Goal: Transaction & Acquisition: Purchase product/service

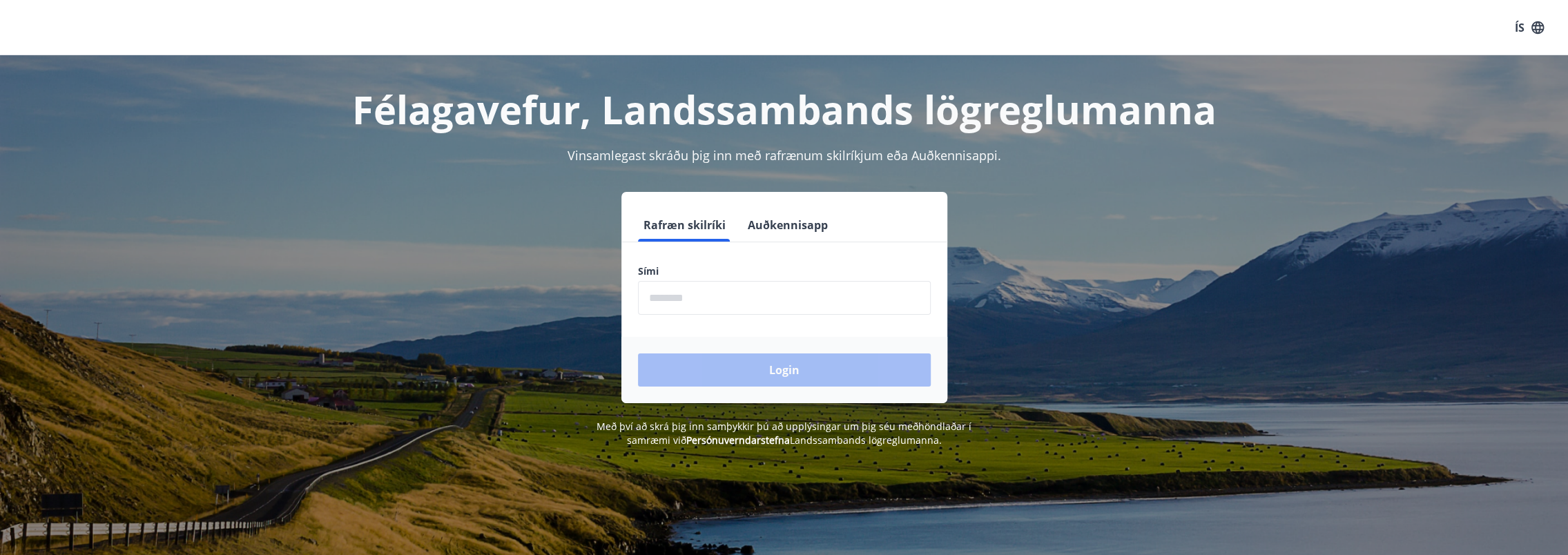
click at [785, 218] on button "Auðkennisapp" at bounding box center [788, 225] width 91 height 33
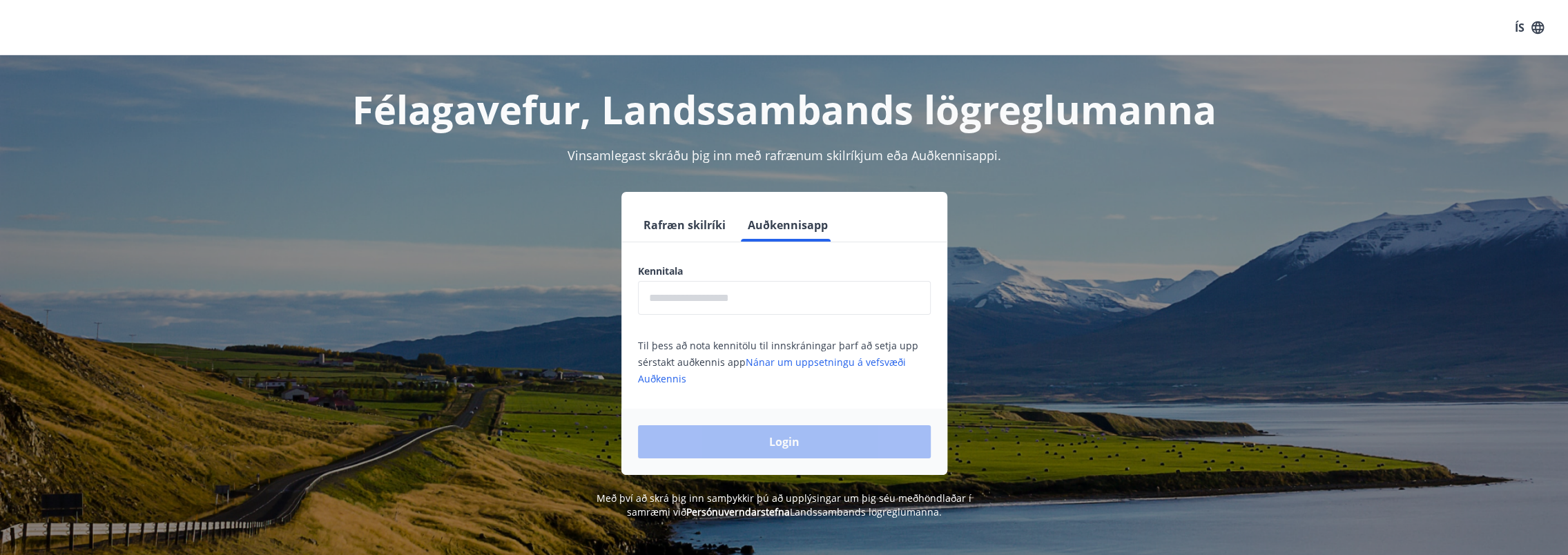
click at [741, 290] on input "text" at bounding box center [785, 298] width 293 height 34
type input "**********"
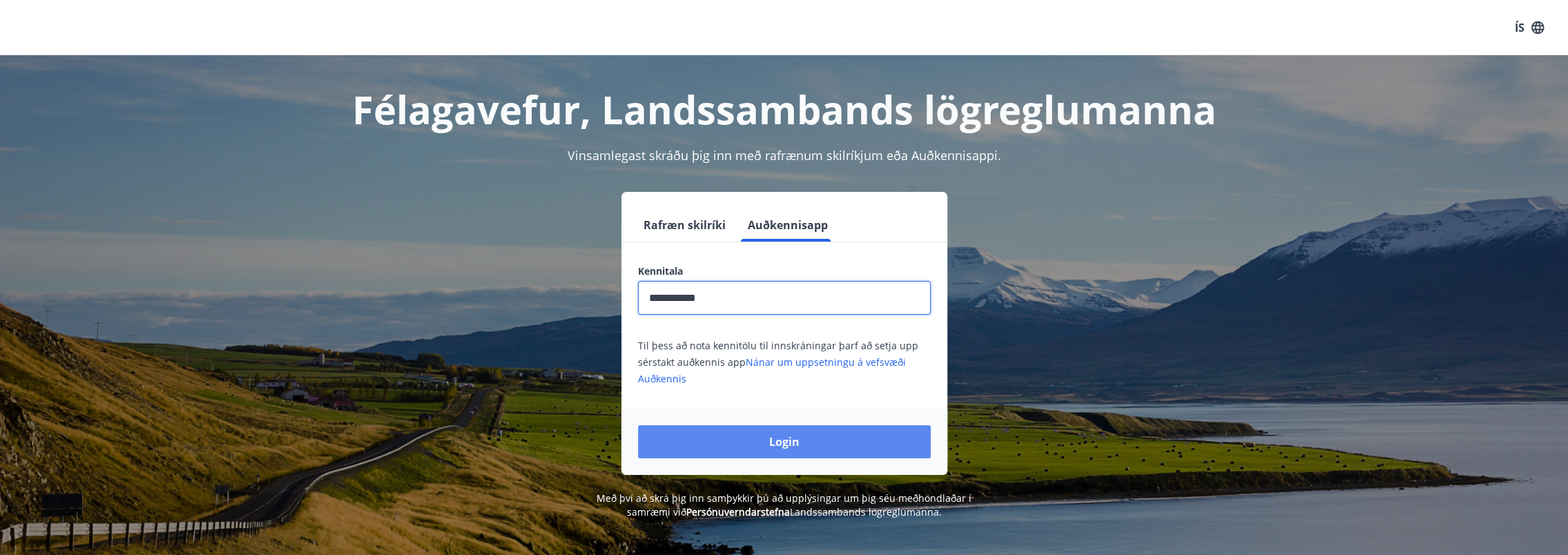
click at [771, 442] on button "Login" at bounding box center [785, 442] width 293 height 33
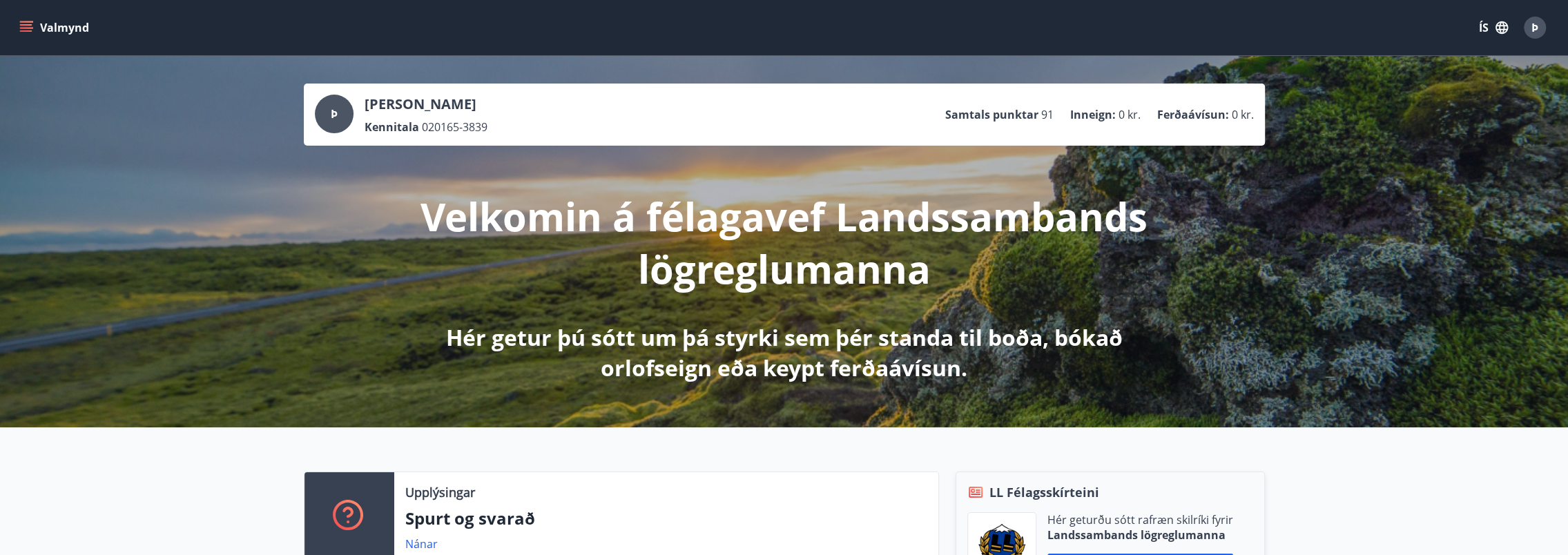
click at [18, 27] on button "Valmynd" at bounding box center [56, 27] width 78 height 25
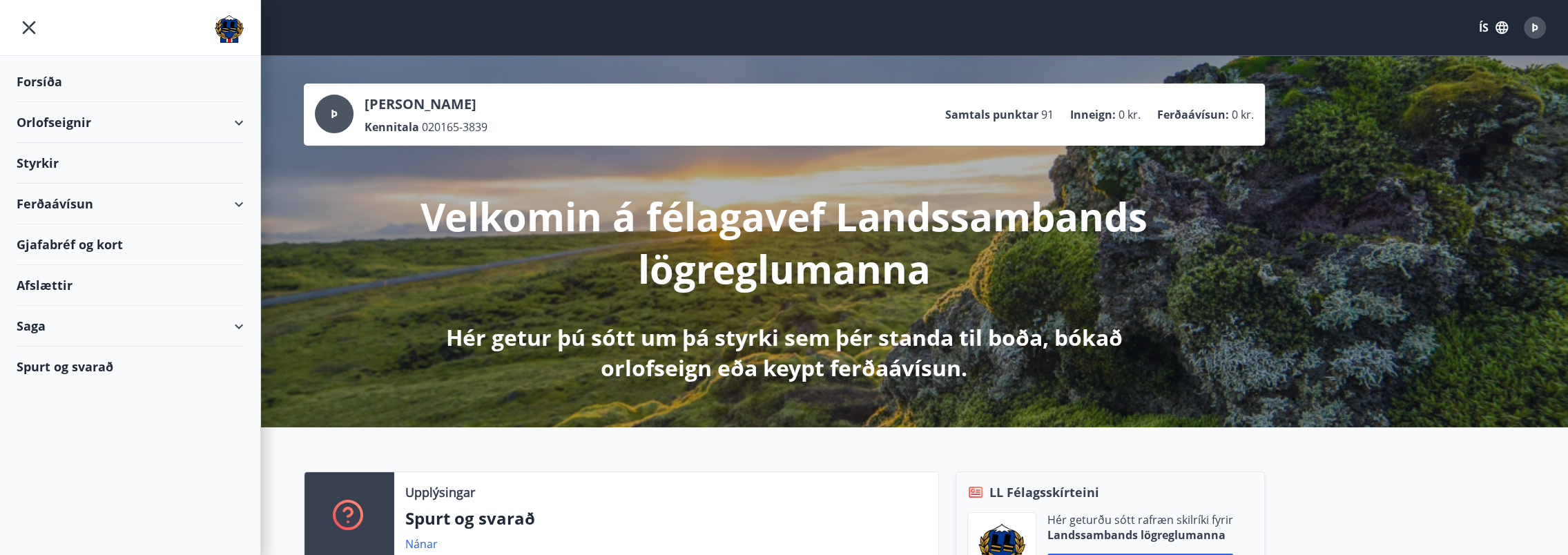
click at [68, 204] on div "Ferðaávísun" at bounding box center [131, 203] width 227 height 41
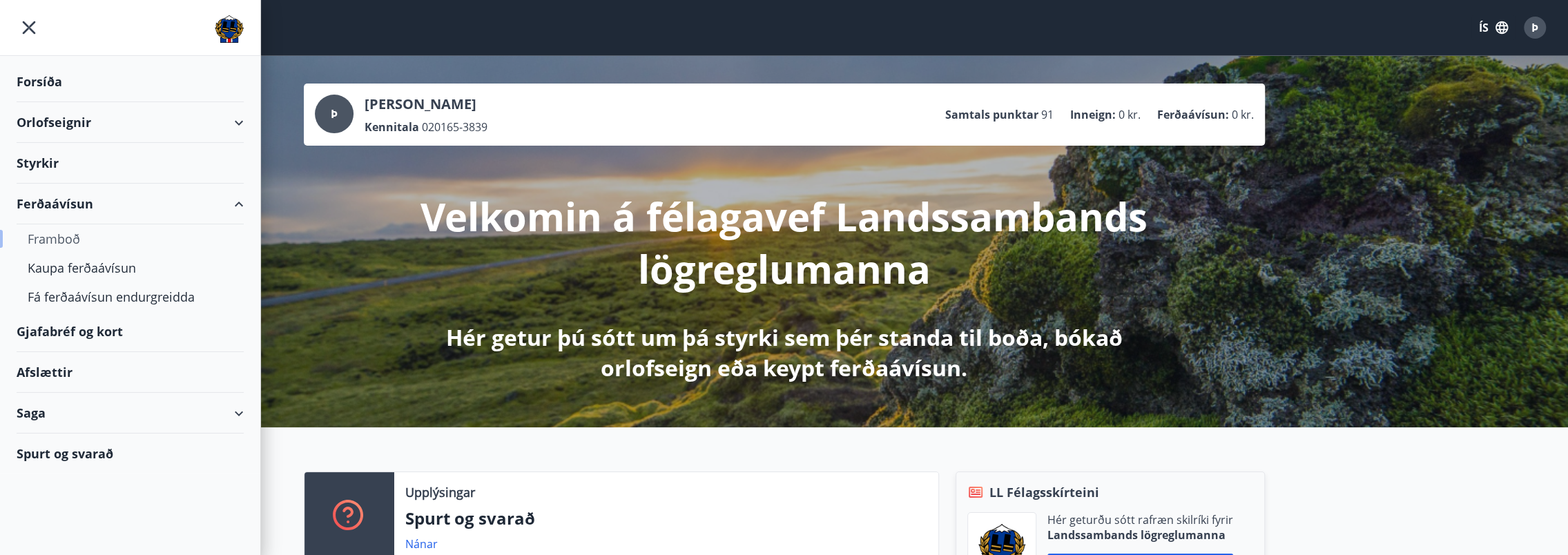
click at [78, 244] on div "Framboð" at bounding box center [130, 238] width 205 height 29
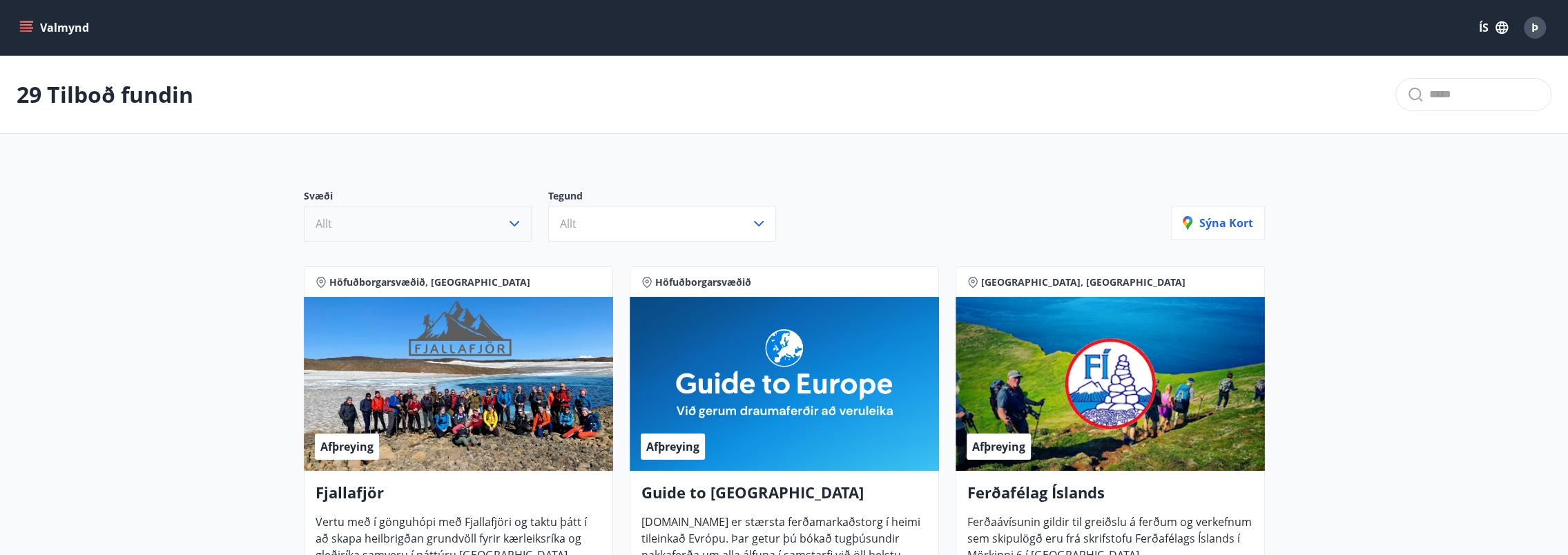
click at [511, 233] on button "Allt" at bounding box center [417, 224] width 228 height 36
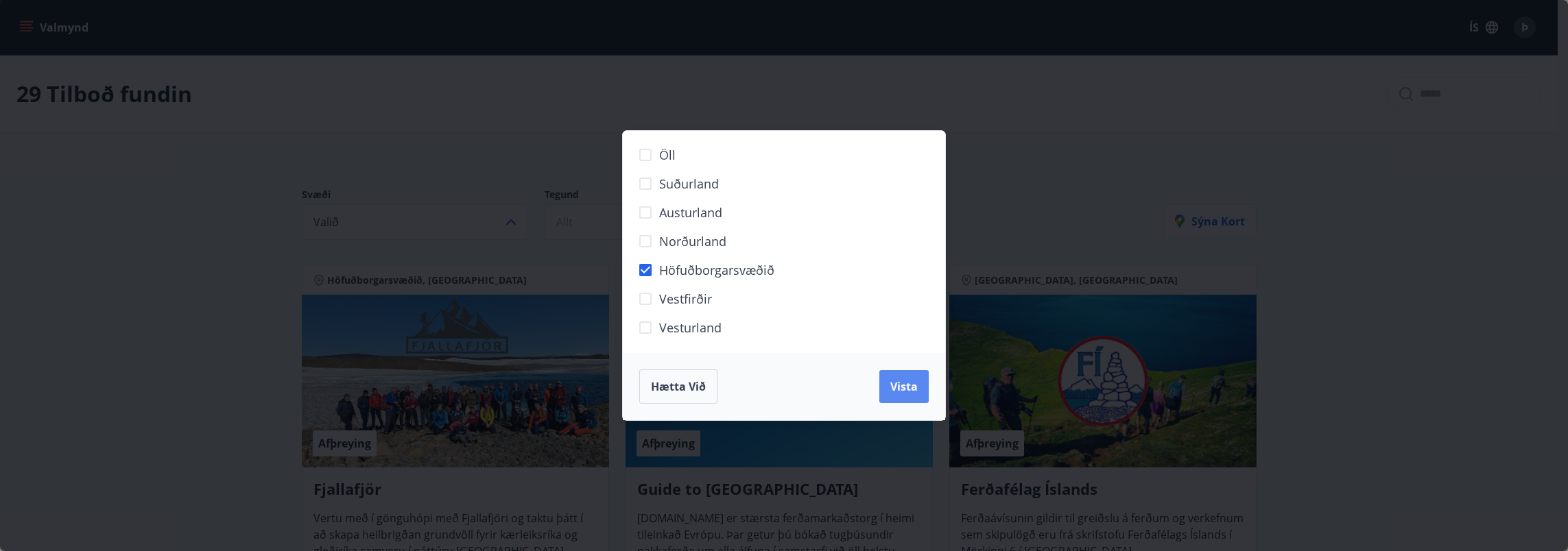
click at [909, 385] on span "Vista" at bounding box center [904, 387] width 27 height 15
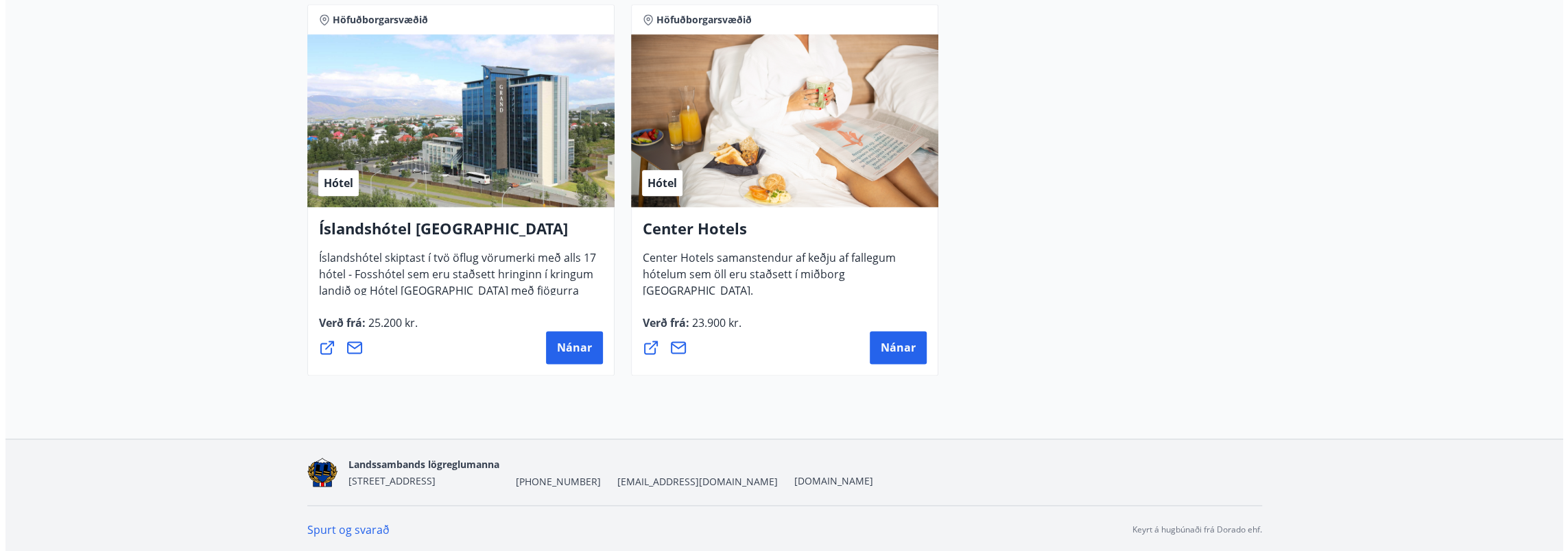
scroll to position [1464, 0]
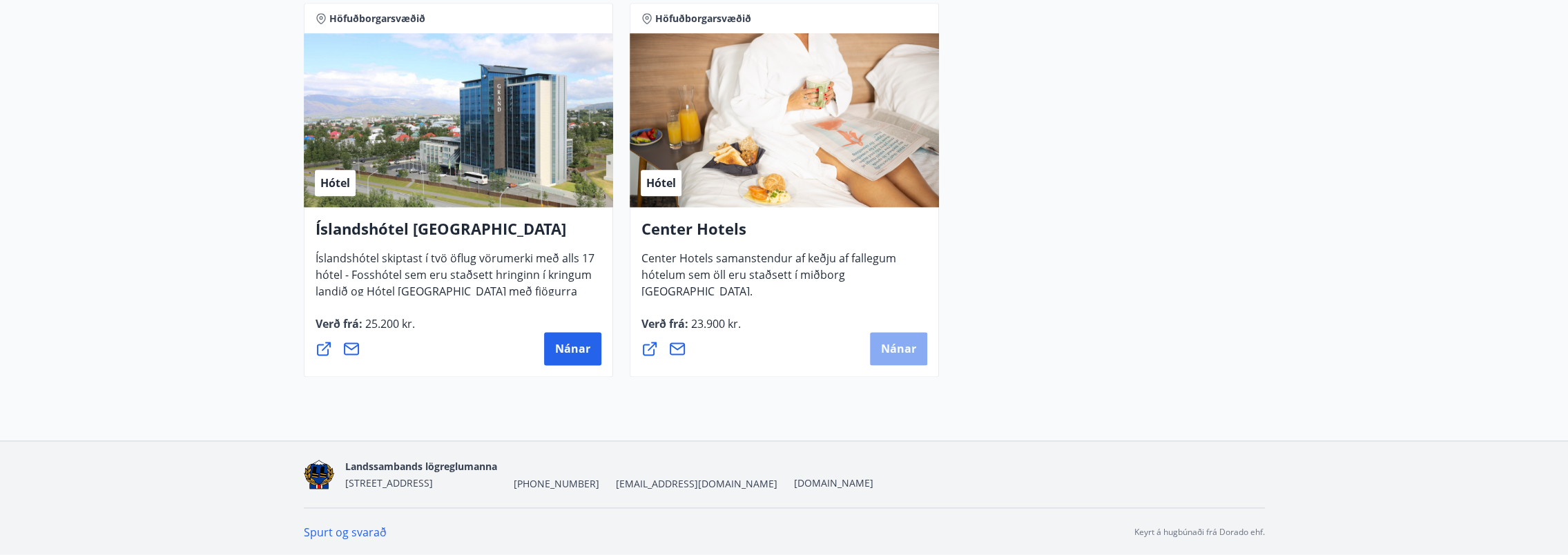
click at [901, 351] on span "Nánar" at bounding box center [898, 349] width 35 height 15
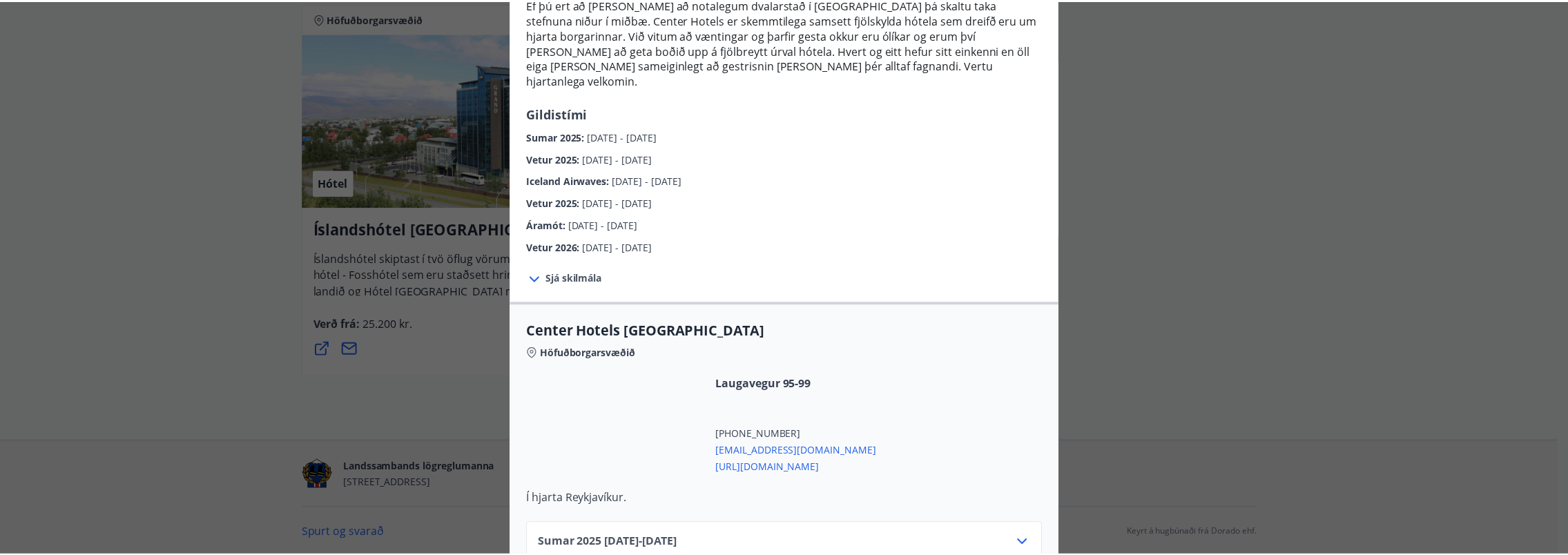
scroll to position [0, 0]
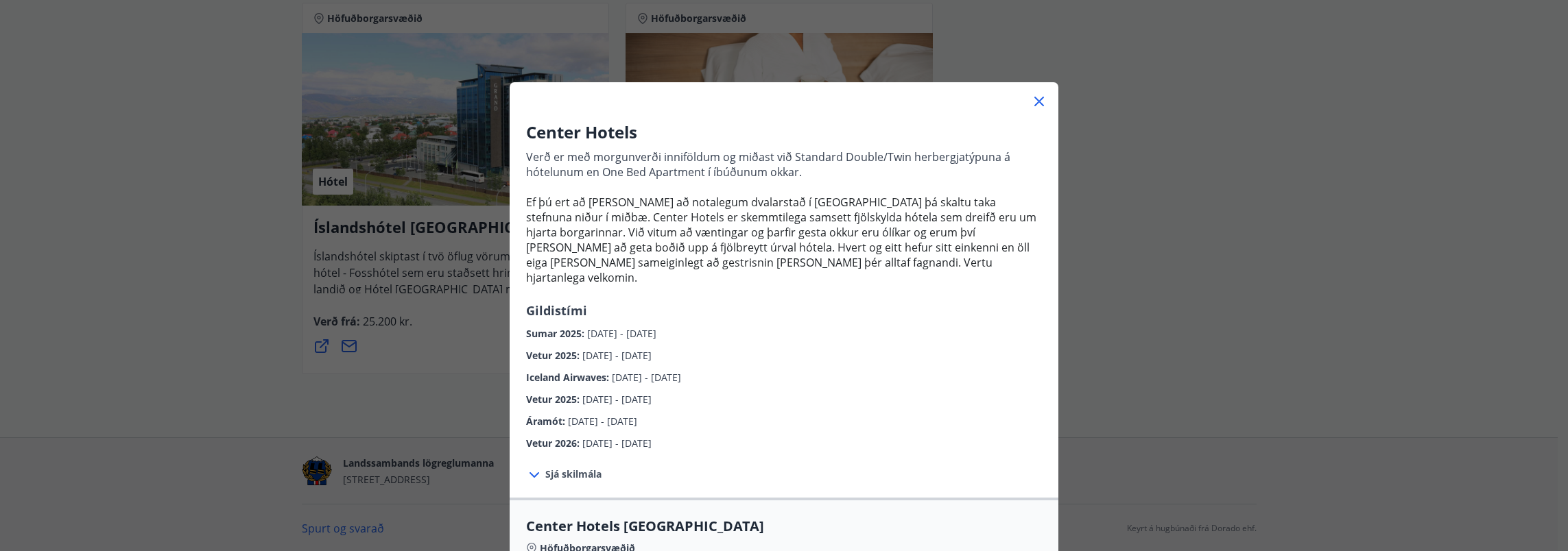
click at [1034, 104] on icon at bounding box center [1039, 101] width 9 height 9
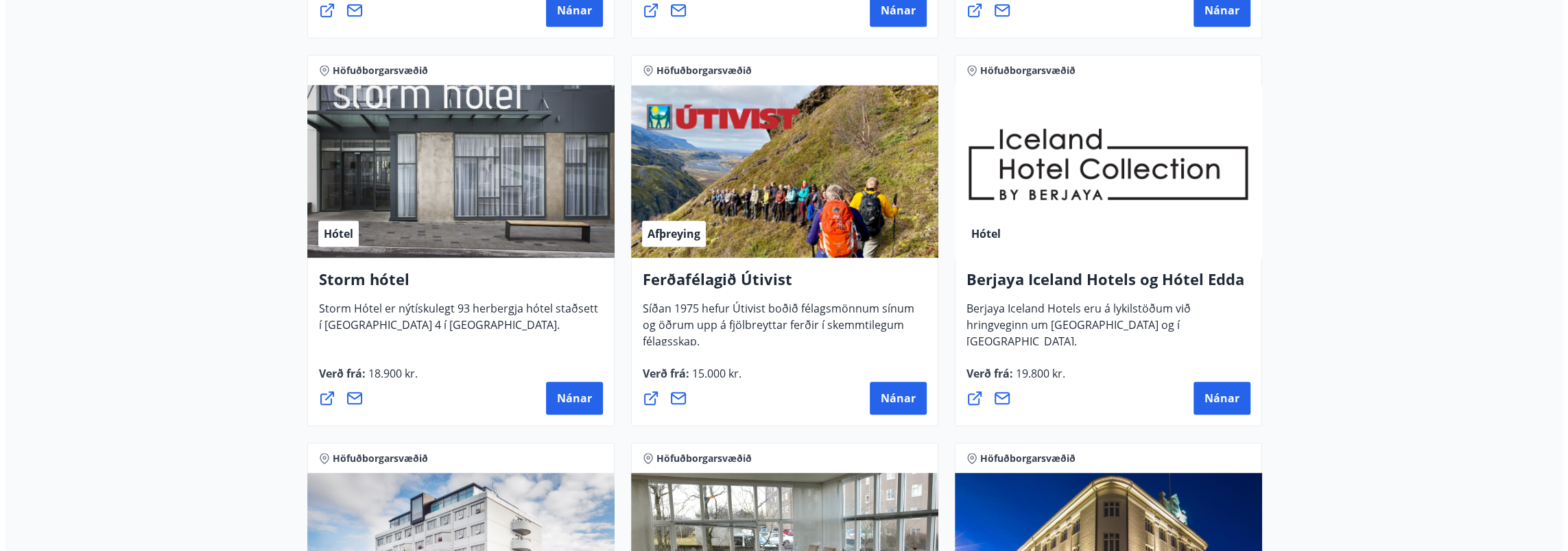
scroll to position [641, 0]
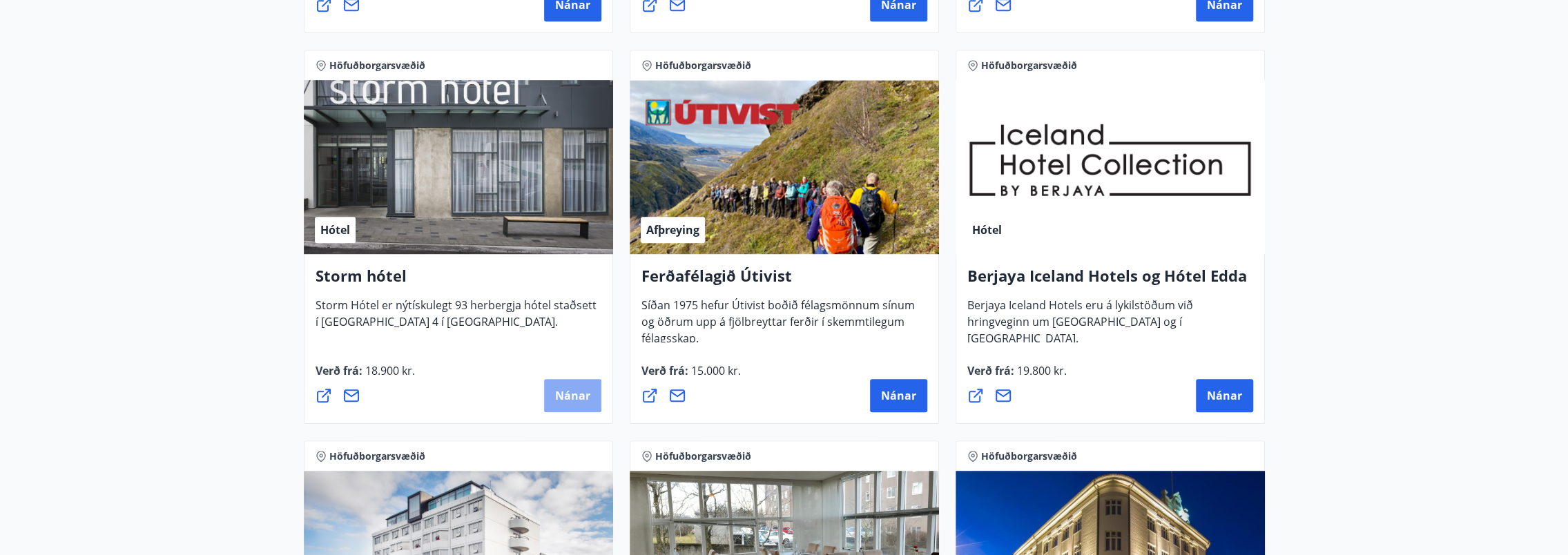
click at [584, 392] on span "Nánar" at bounding box center [572, 395] width 35 height 15
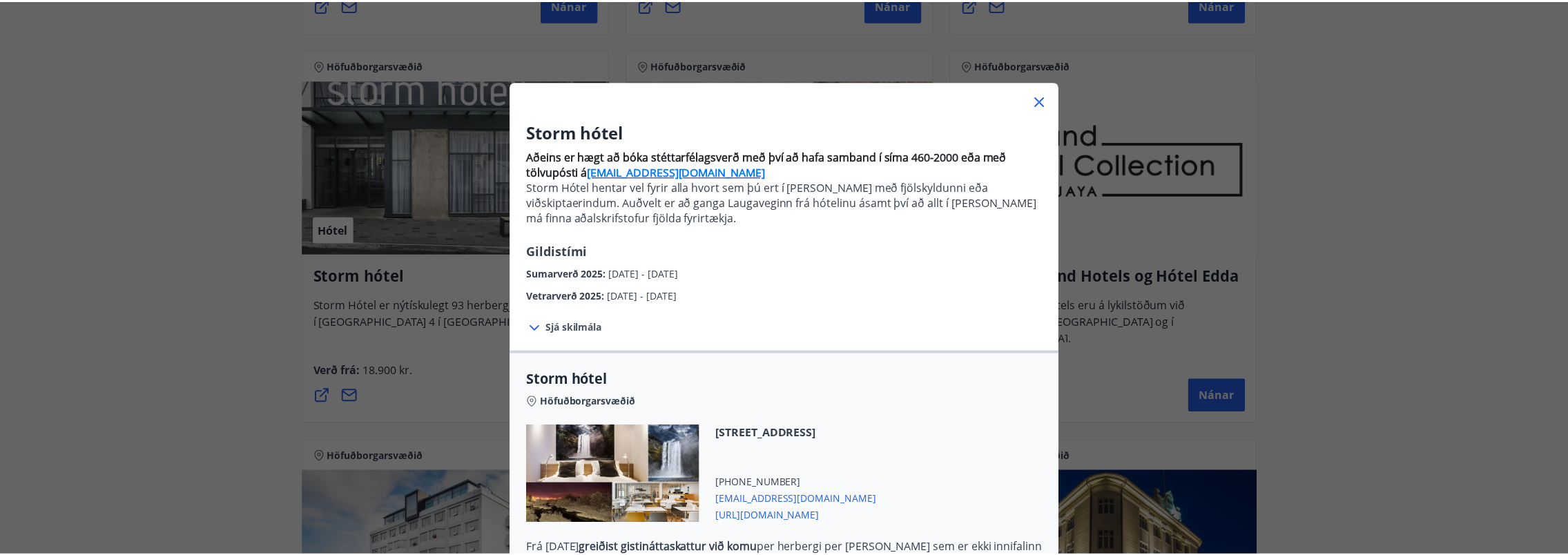
scroll to position [0, 0]
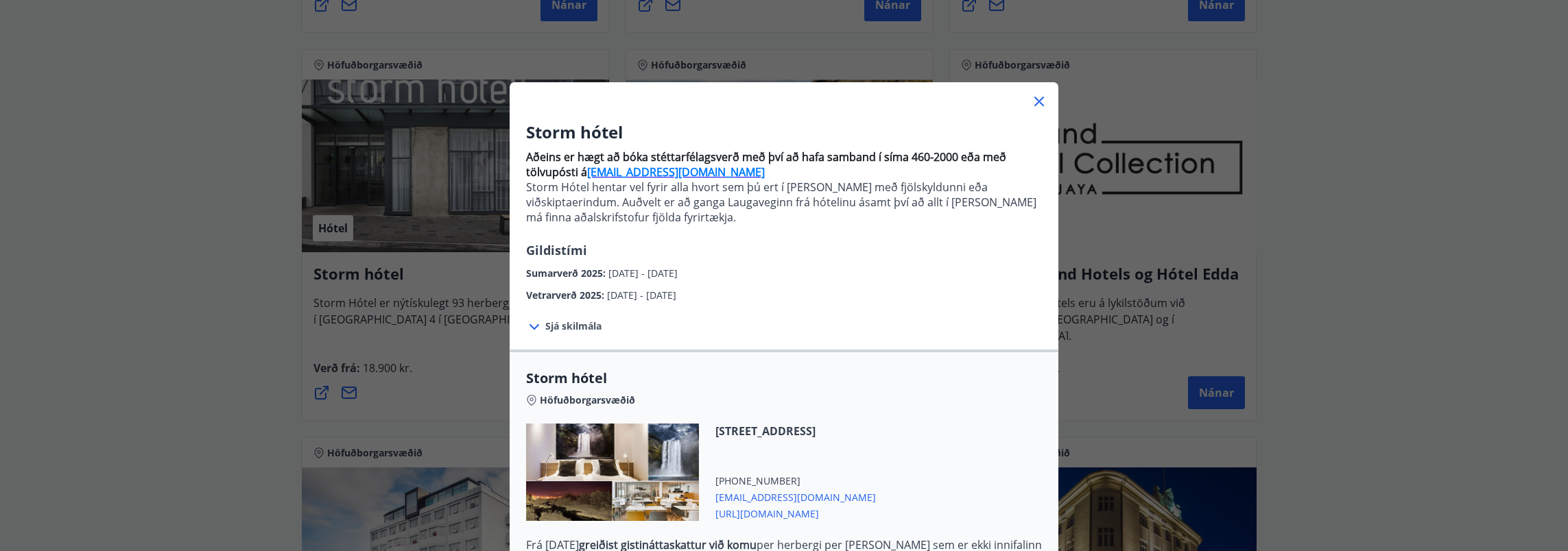
click at [1038, 101] on icon at bounding box center [1039, 101] width 17 height 17
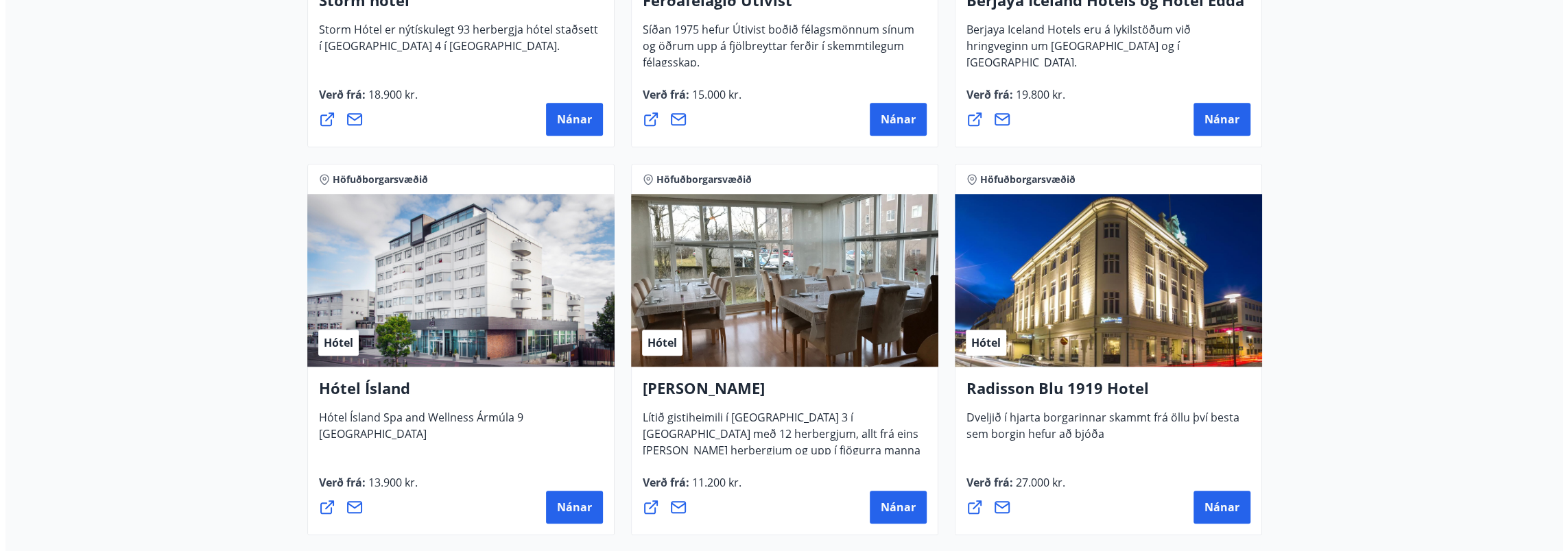
scroll to position [916, 0]
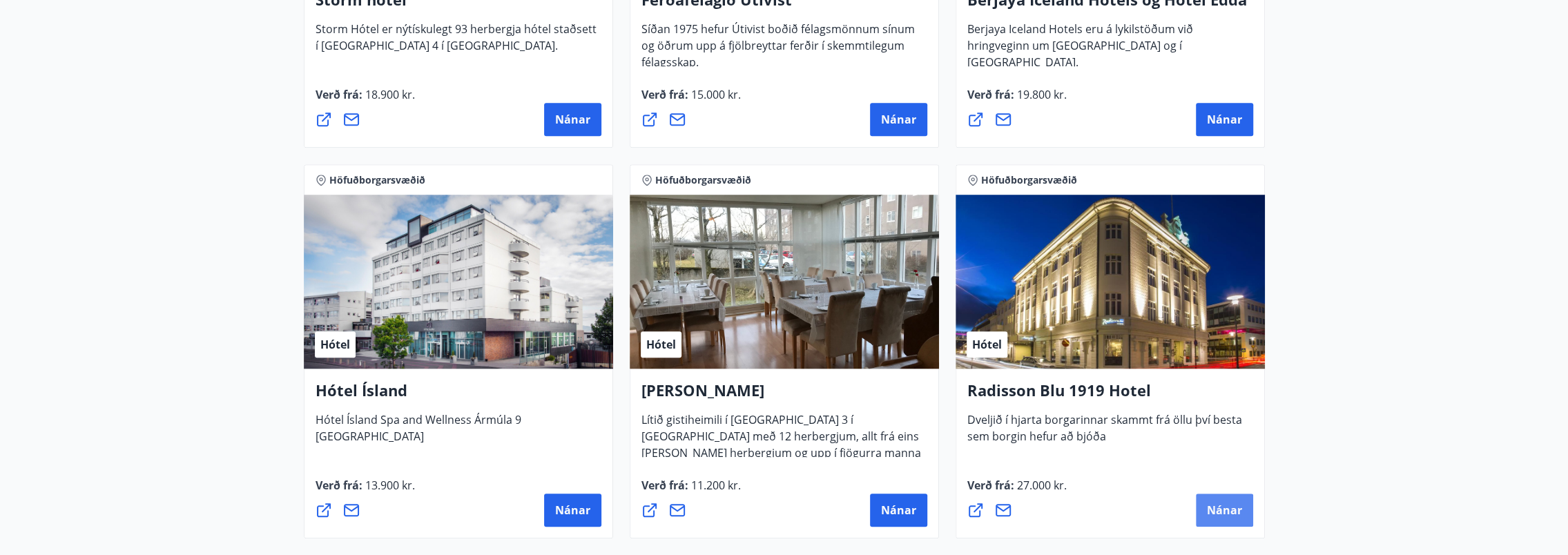
click at [1217, 498] on button "Nánar" at bounding box center [1225, 510] width 58 height 33
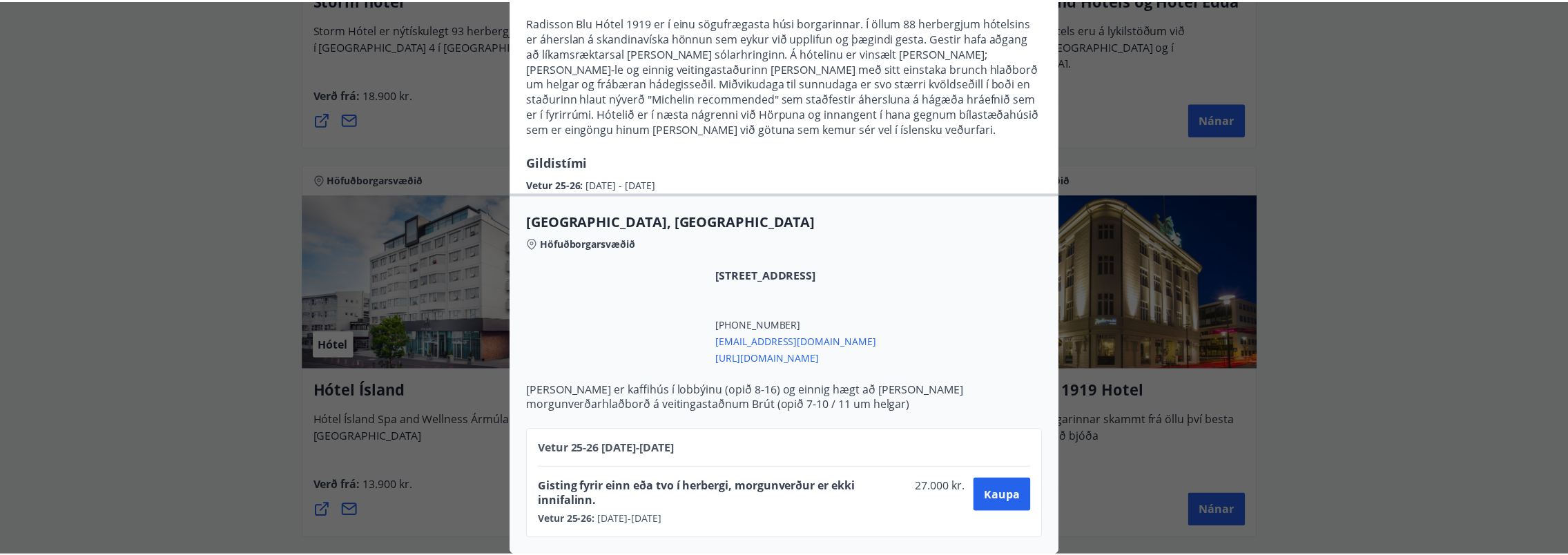
scroll to position [0, 0]
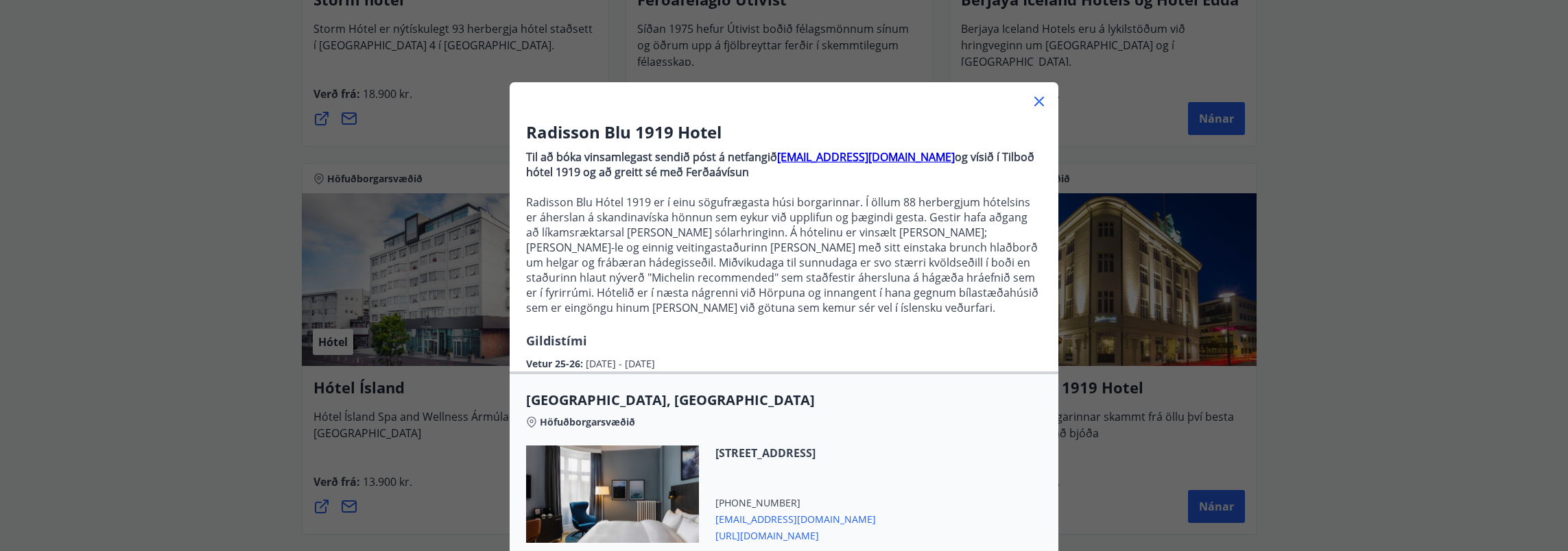
click at [1036, 103] on icon at bounding box center [1039, 101] width 9 height 9
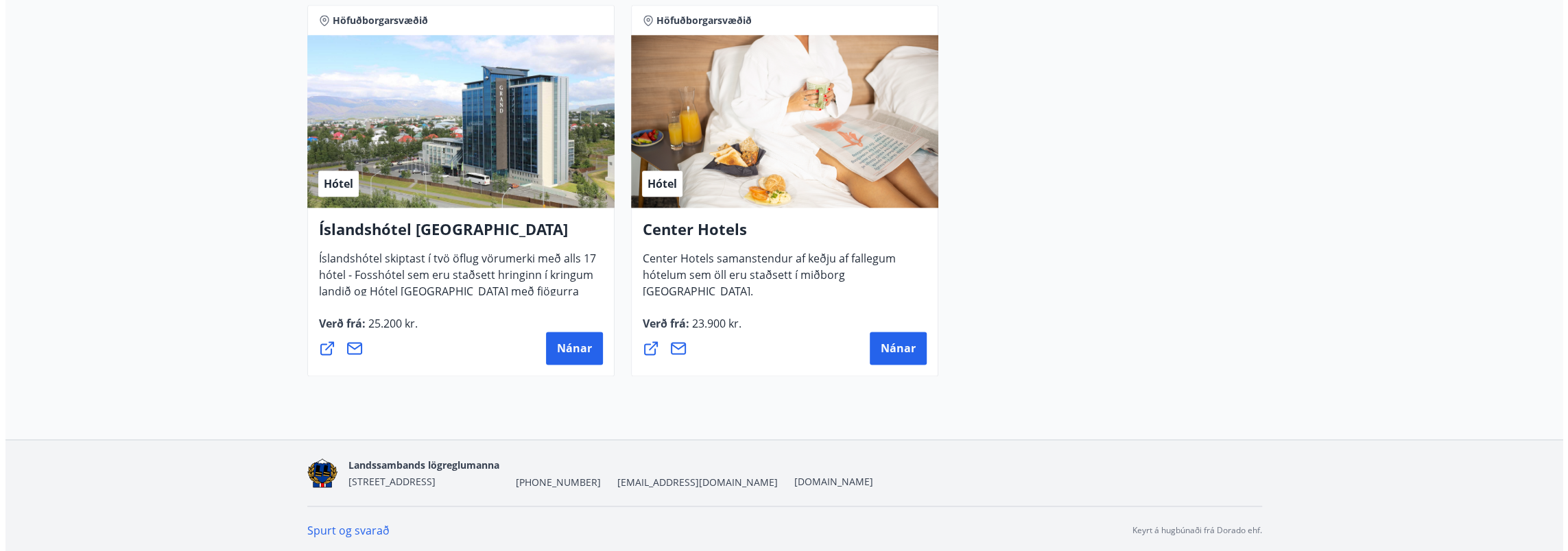
scroll to position [1464, 0]
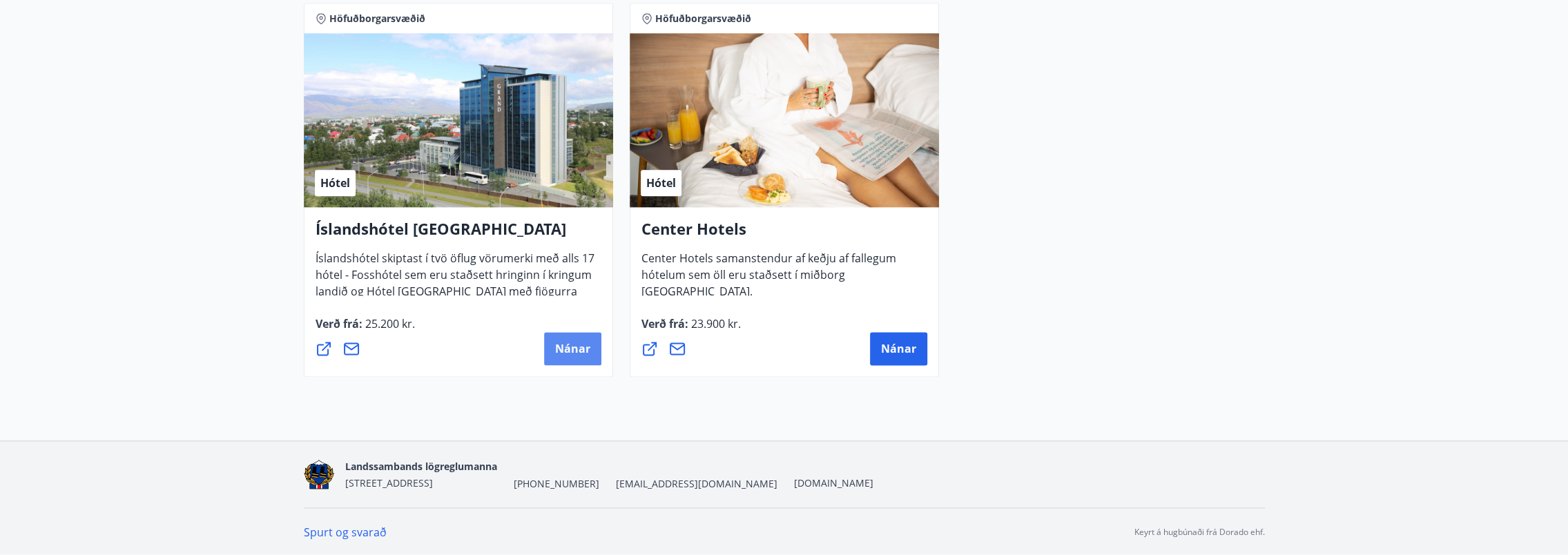
click at [583, 349] on span "Nánar" at bounding box center [572, 349] width 35 height 15
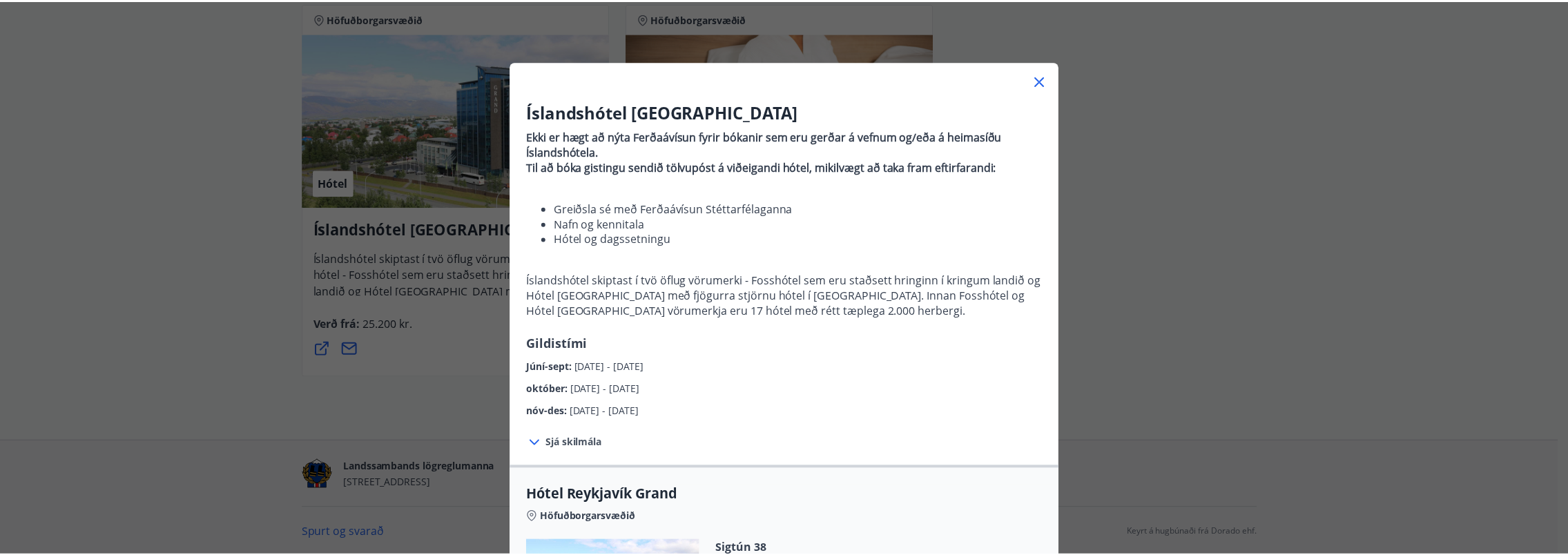
scroll to position [0, 0]
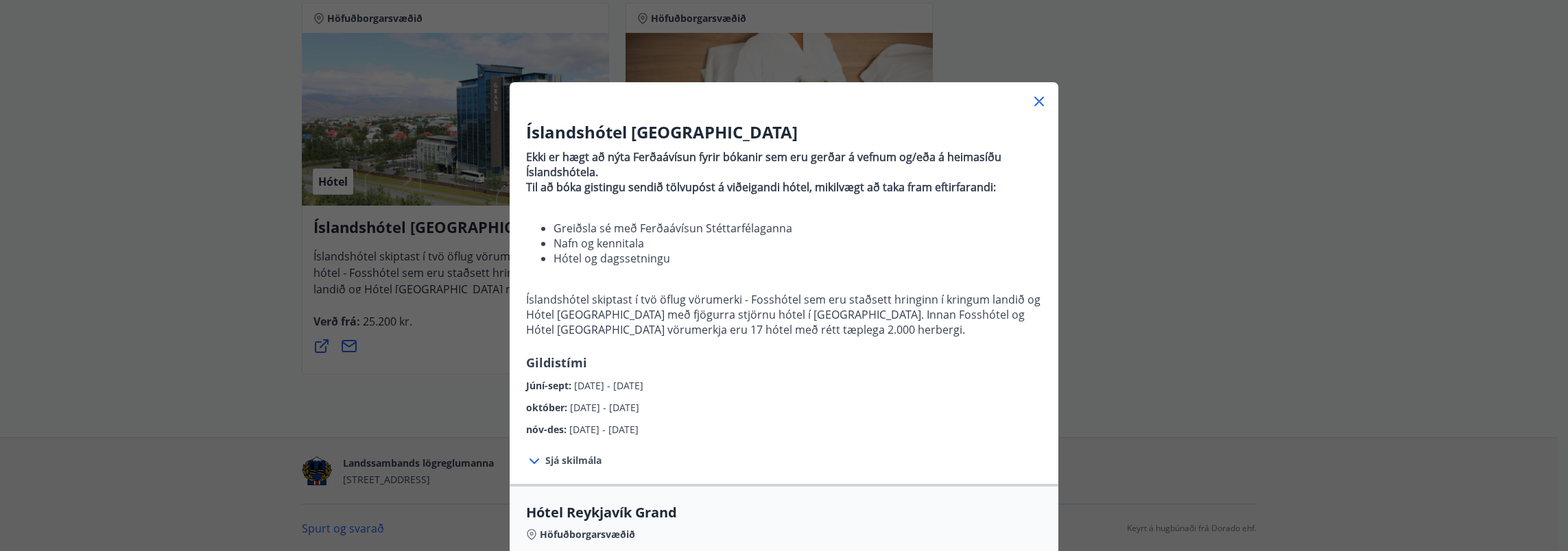
click at [1036, 103] on icon at bounding box center [1039, 101] width 9 height 9
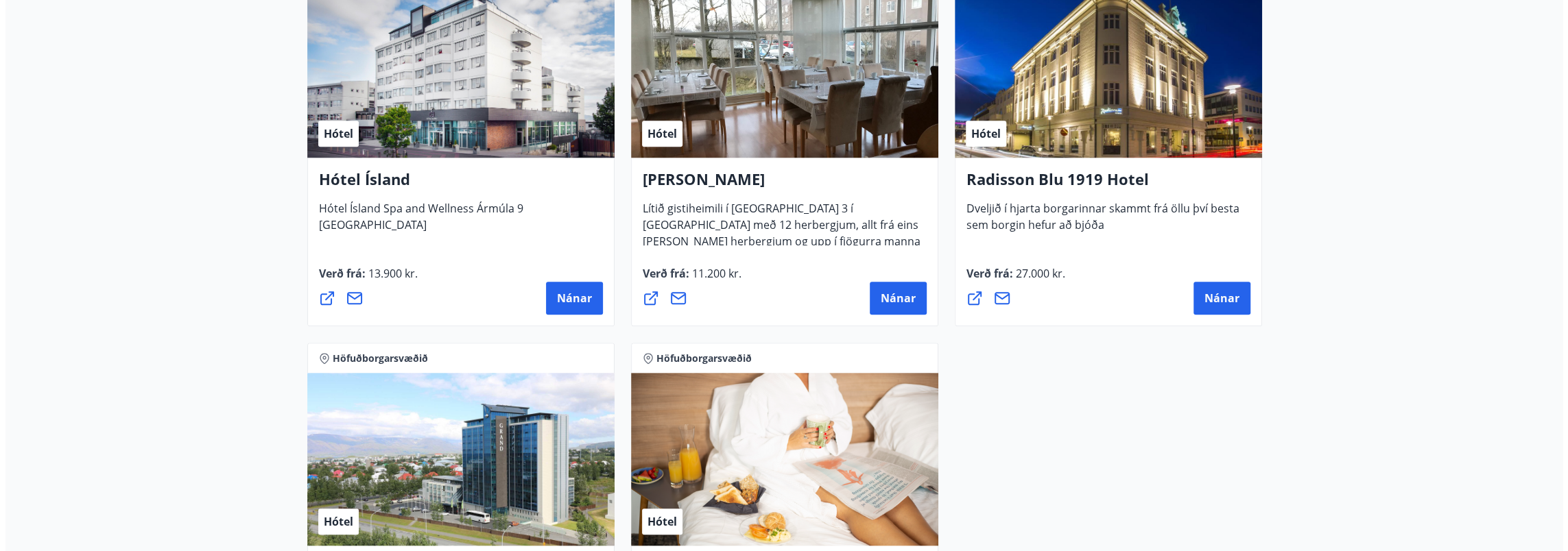
scroll to position [1122, 0]
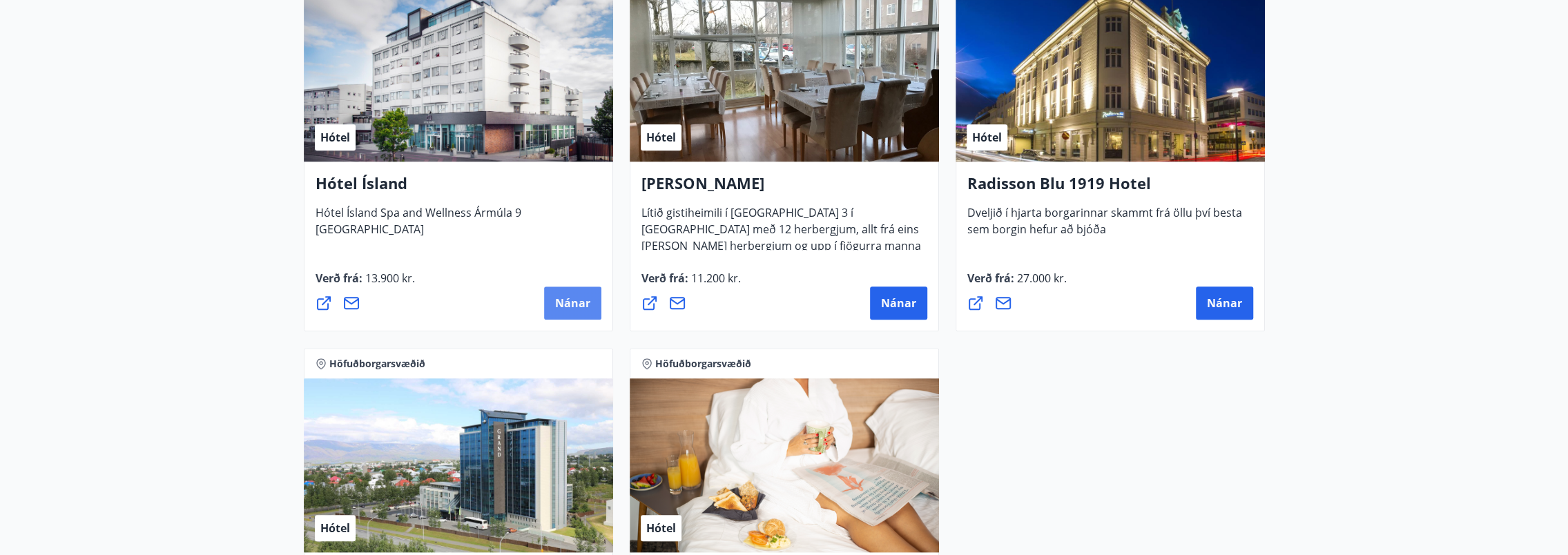
click at [594, 298] on button "Nánar" at bounding box center [572, 303] width 58 height 33
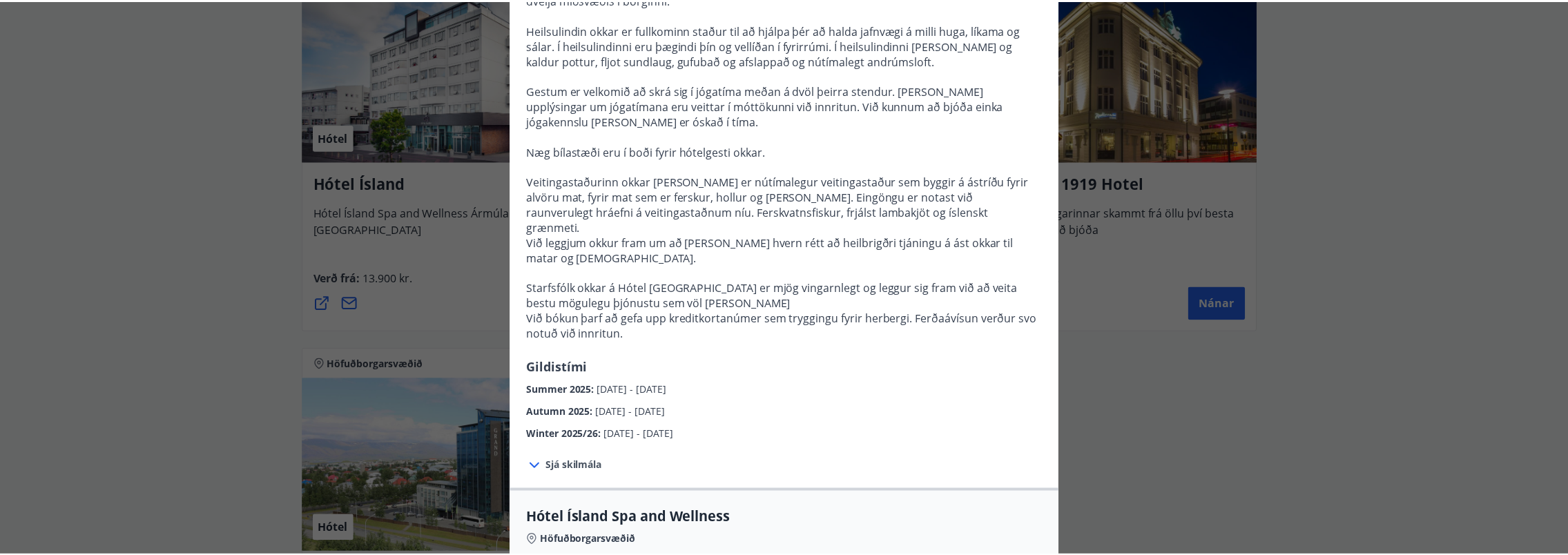
scroll to position [0, 0]
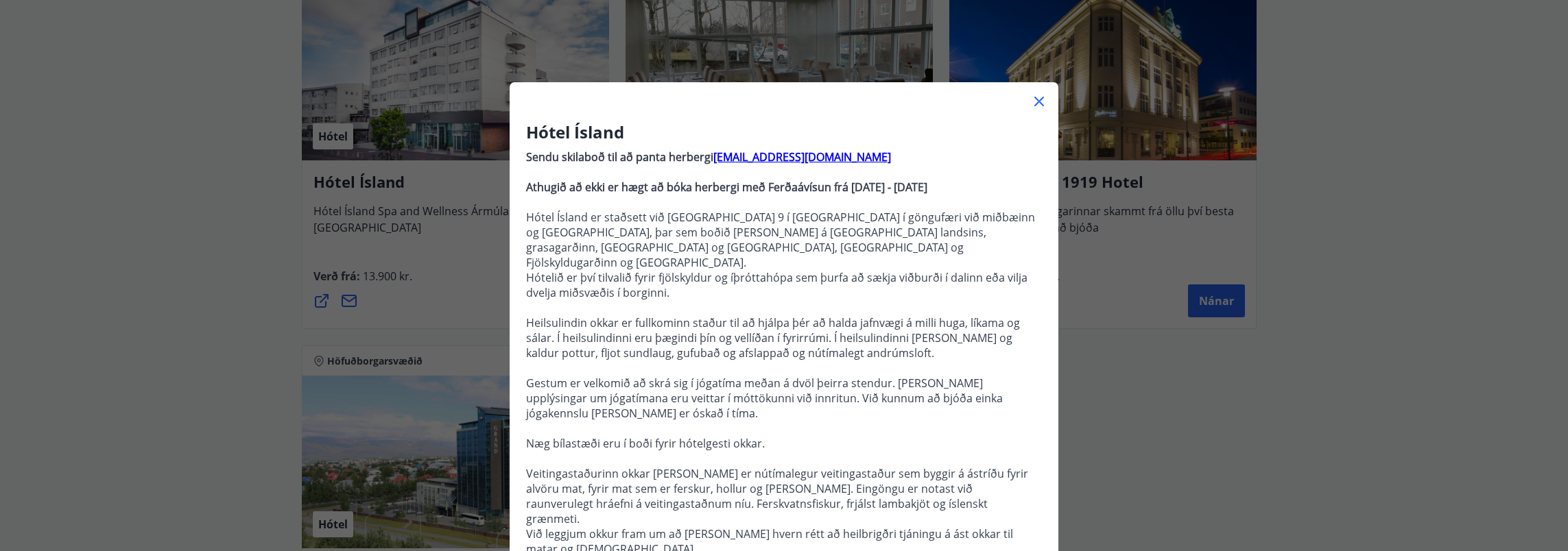
click at [1035, 95] on icon at bounding box center [1039, 101] width 17 height 17
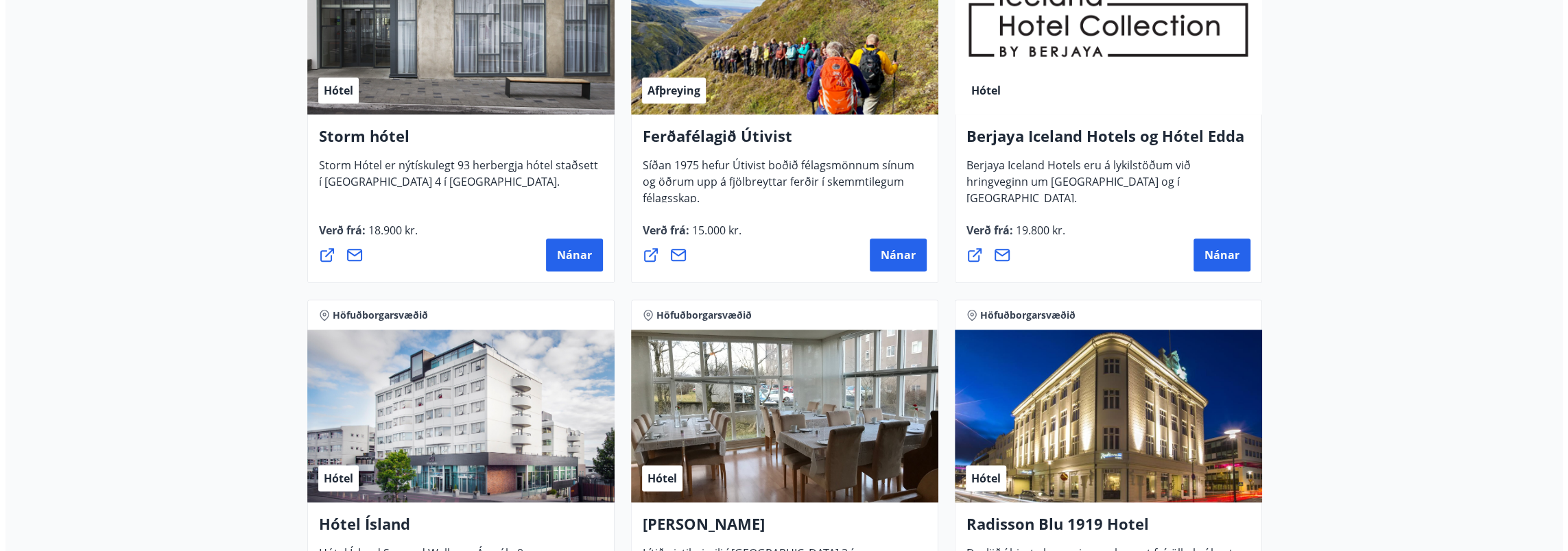
scroll to position [778, 0]
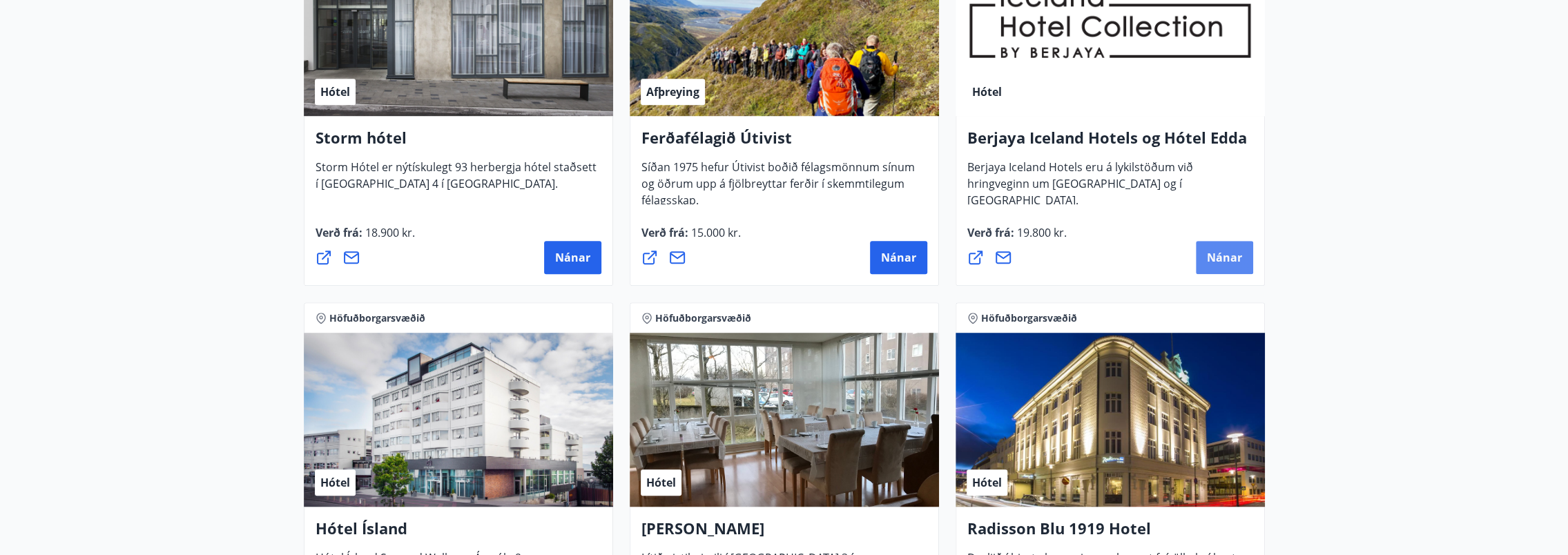
click at [1202, 260] on button "Nánar" at bounding box center [1225, 257] width 58 height 33
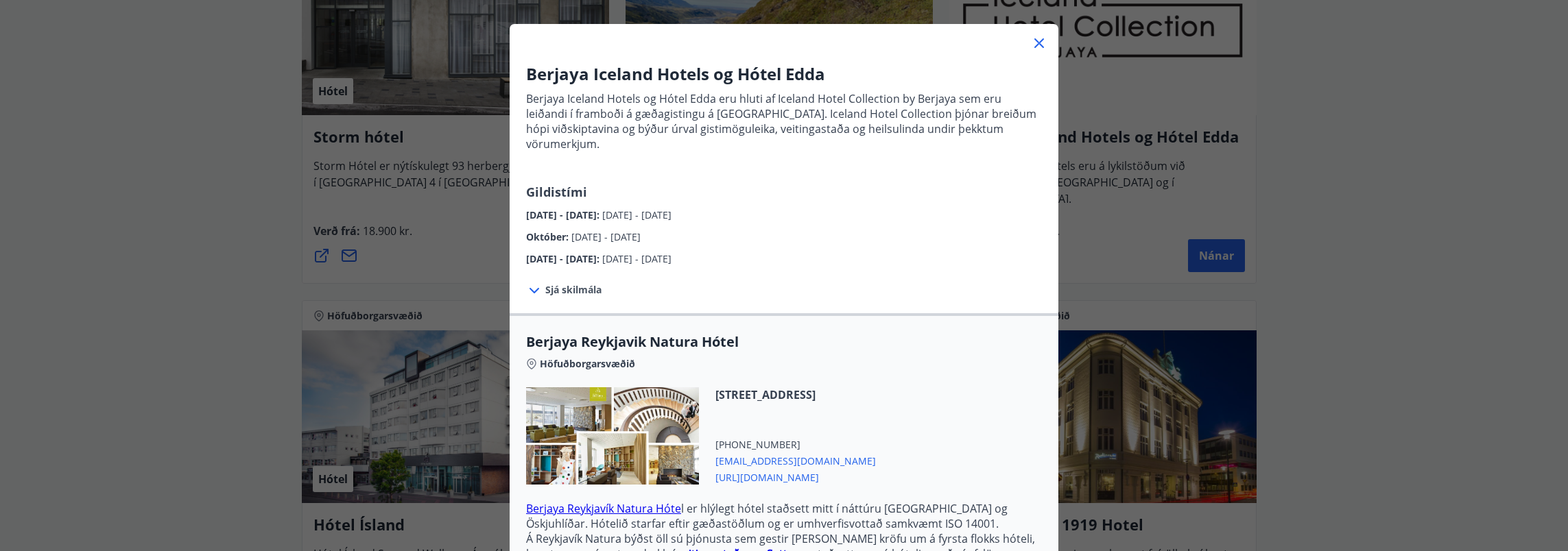
scroll to position [0, 0]
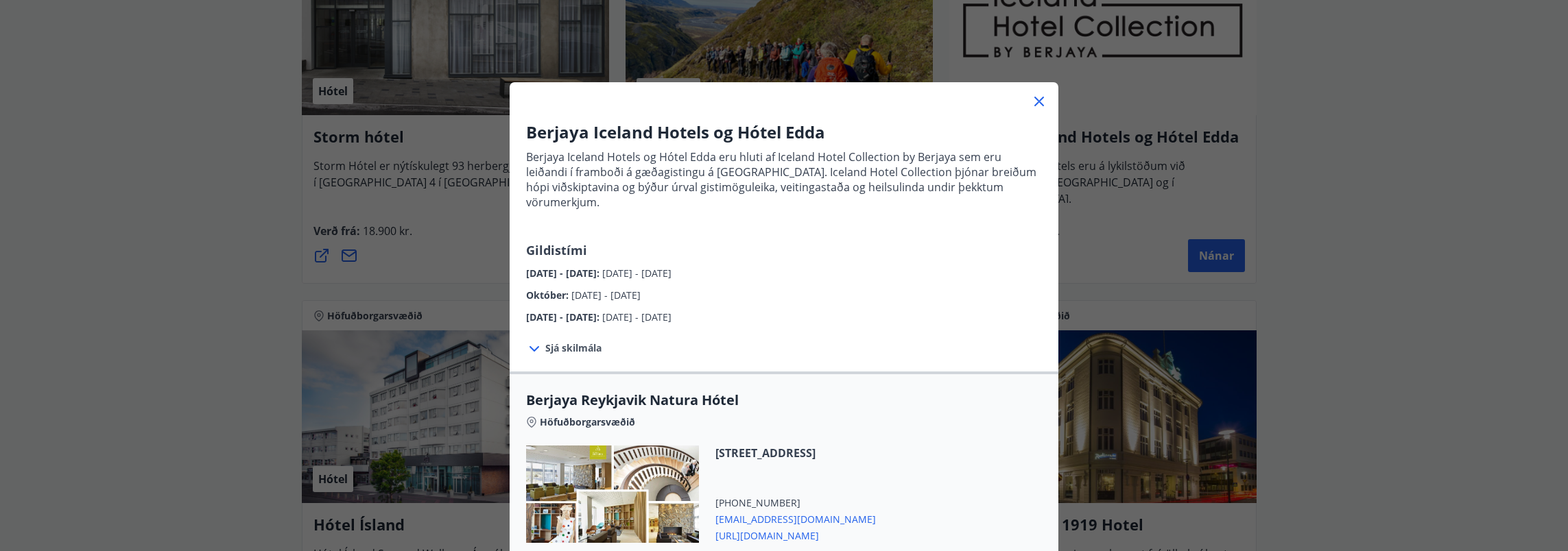
click at [580, 342] on span "Sjá skilmála" at bounding box center [573, 348] width 56 height 14
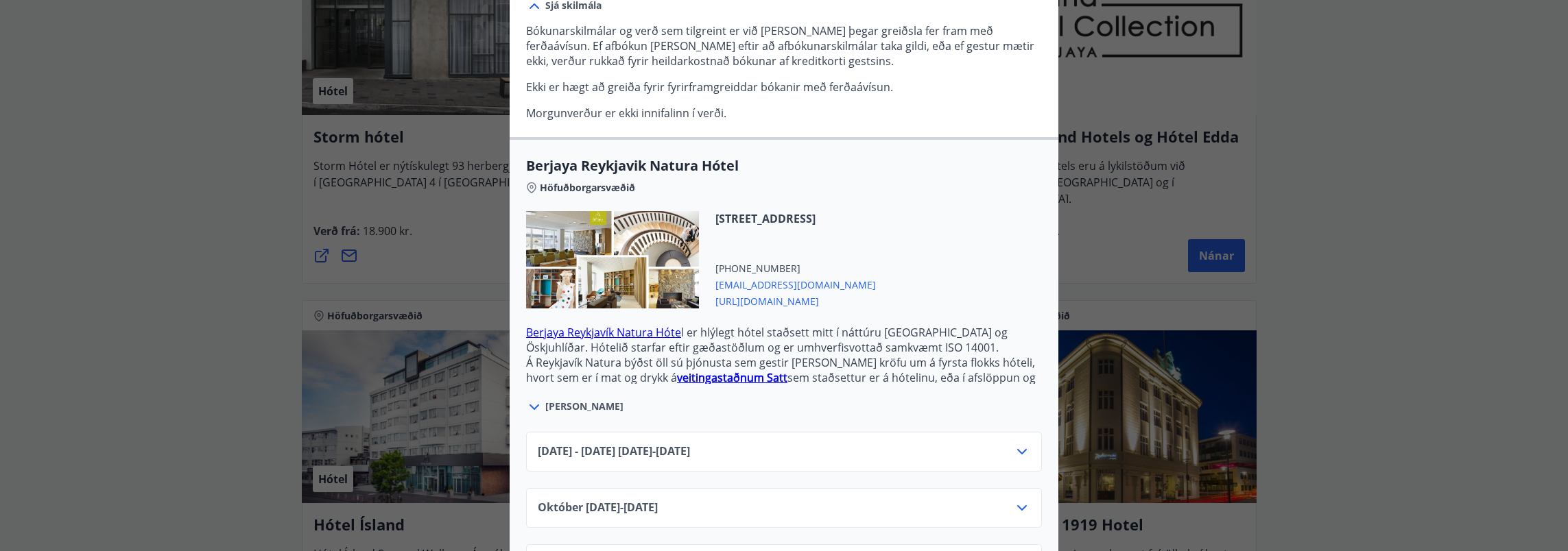
scroll to position [386, 0]
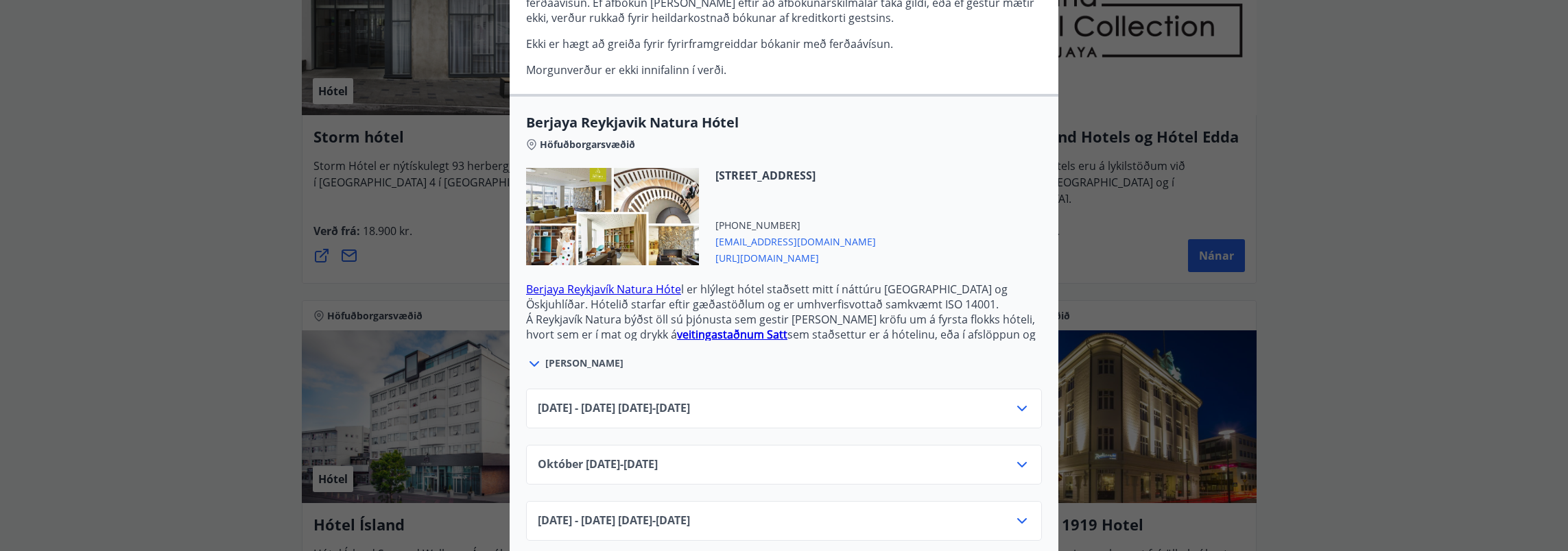
click at [1016, 400] on icon at bounding box center [1022, 408] width 17 height 17
click at [989, 449] on span "Kaupa" at bounding box center [1001, 456] width 36 height 15
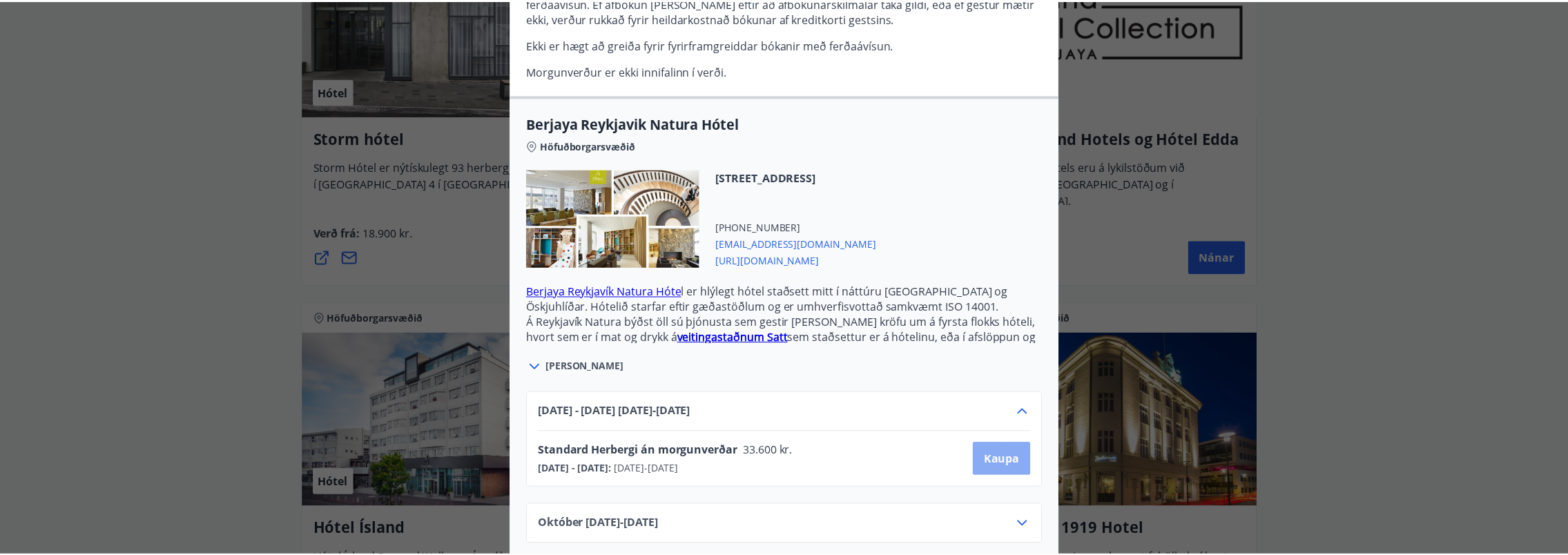
scroll to position [65, 0]
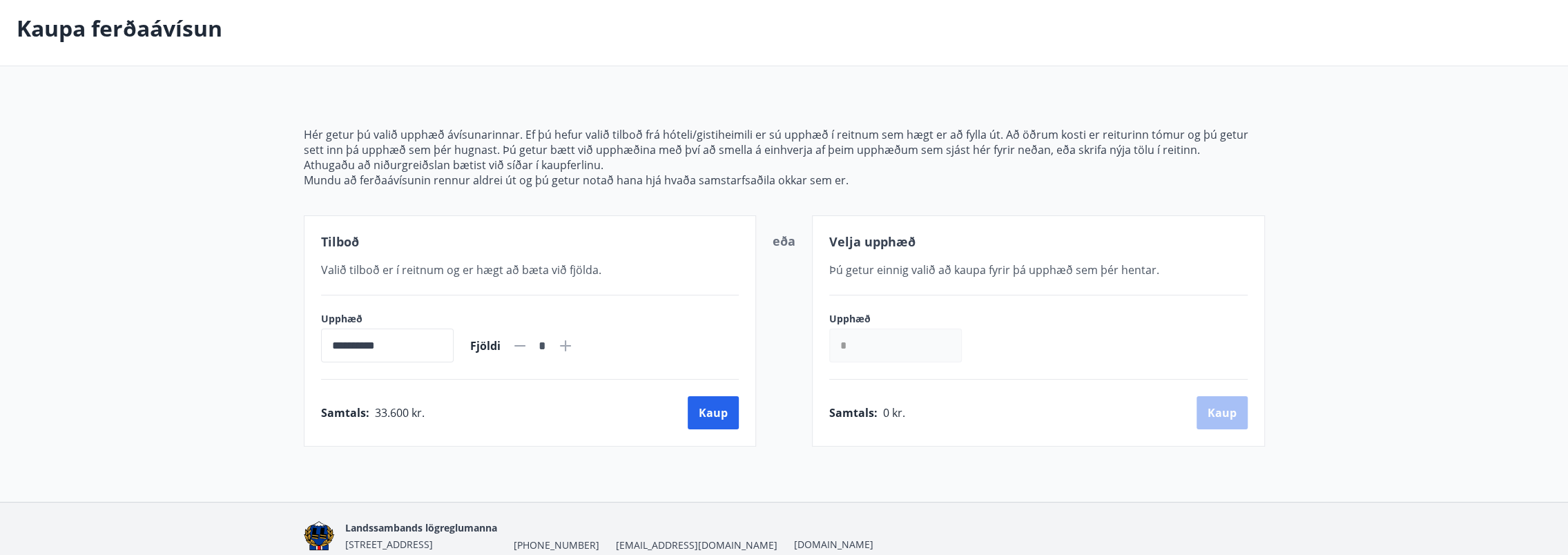
click at [574, 342] on icon at bounding box center [566, 346] width 17 height 17
click at [571, 342] on icon at bounding box center [566, 346] width 11 height 11
type input "*"
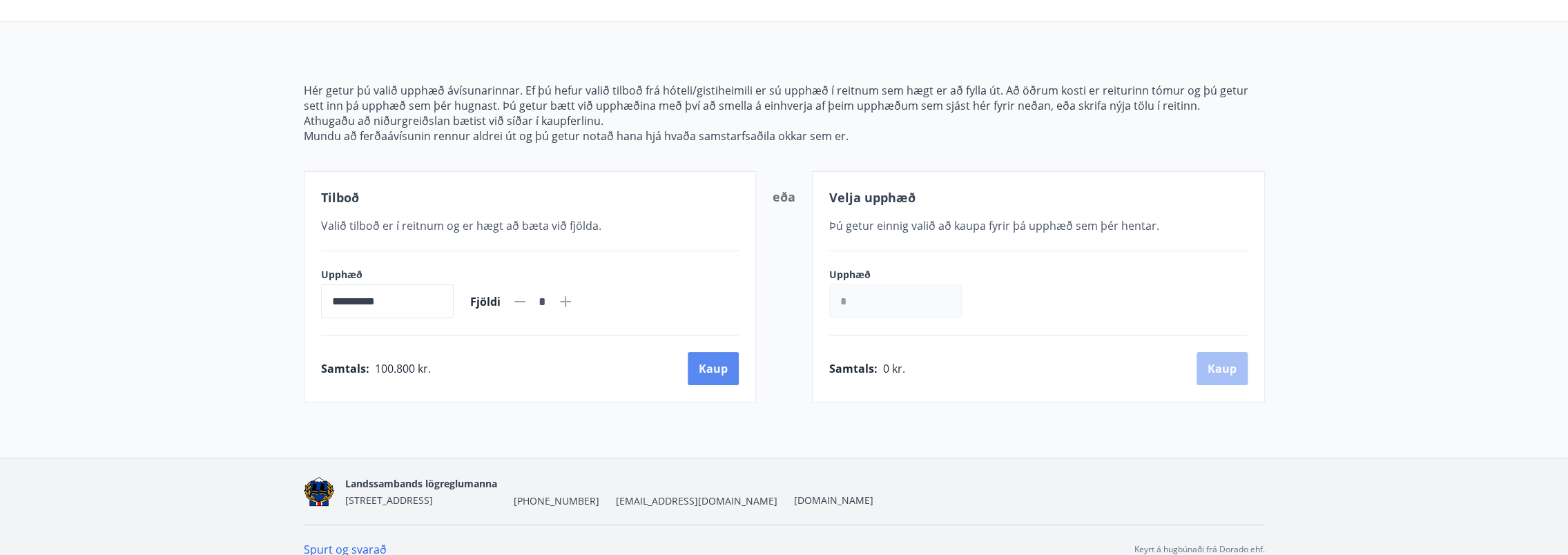
scroll to position [126, 0]
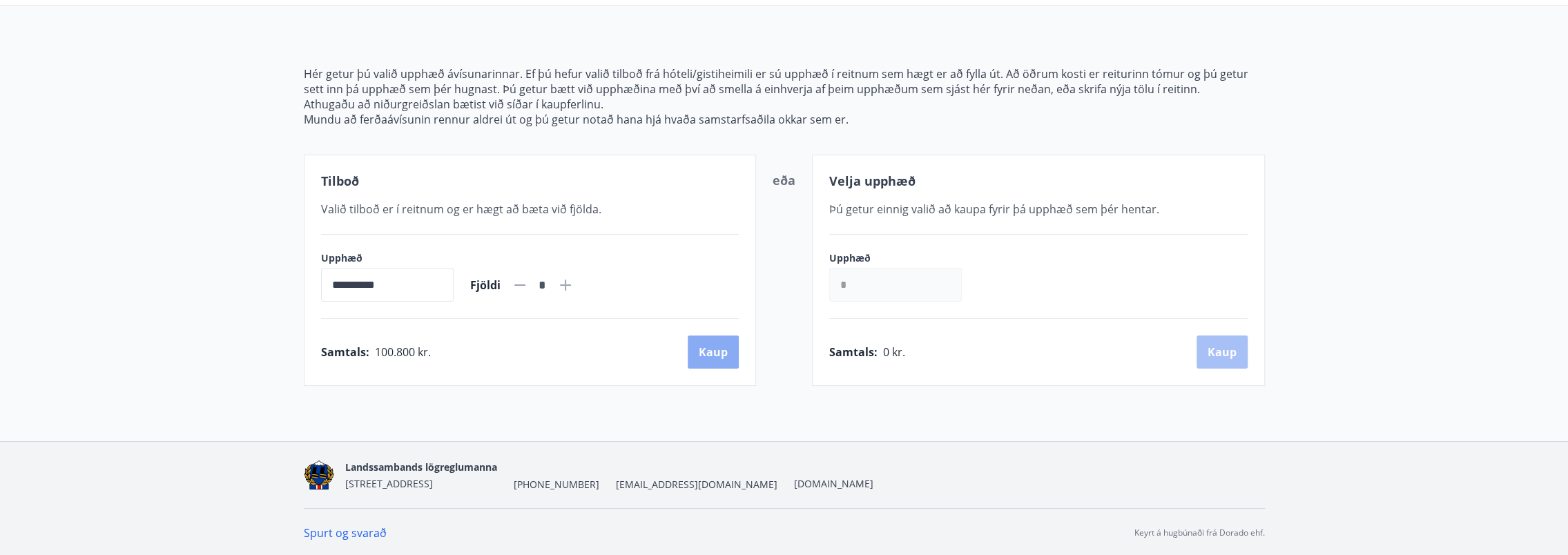
click at [714, 355] on button "Kaup" at bounding box center [713, 352] width 51 height 33
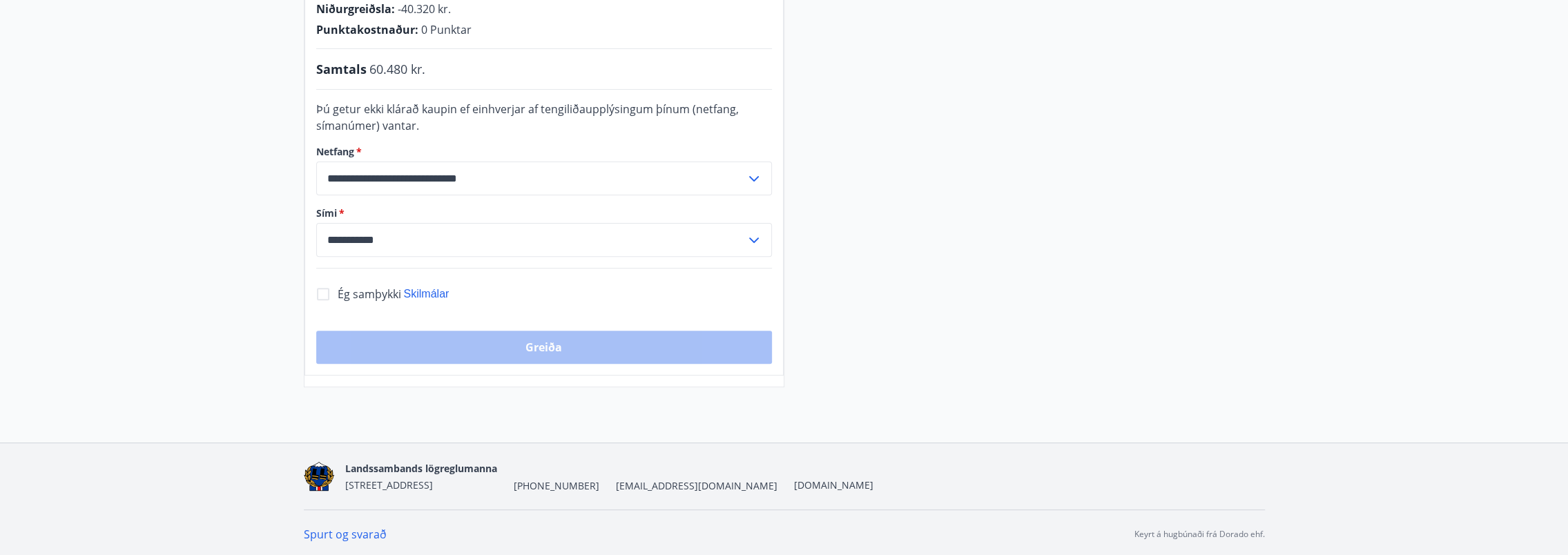
scroll to position [358, 0]
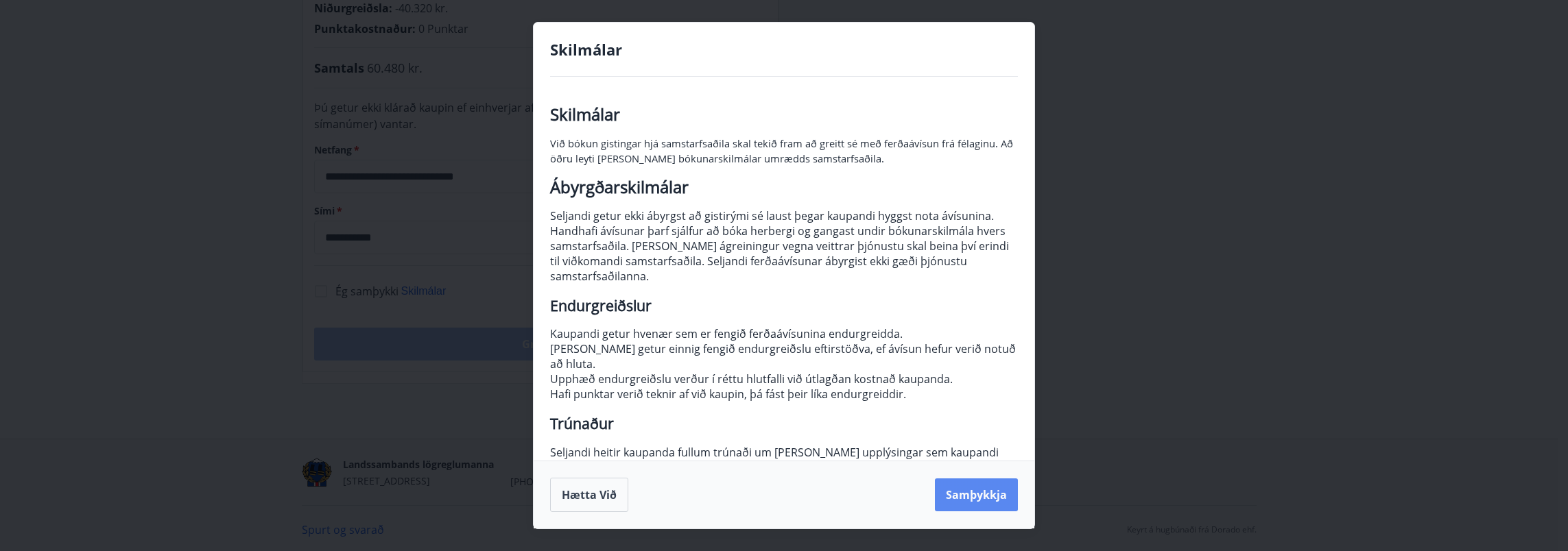
click at [970, 491] on button "Samþykkja" at bounding box center [976, 495] width 83 height 33
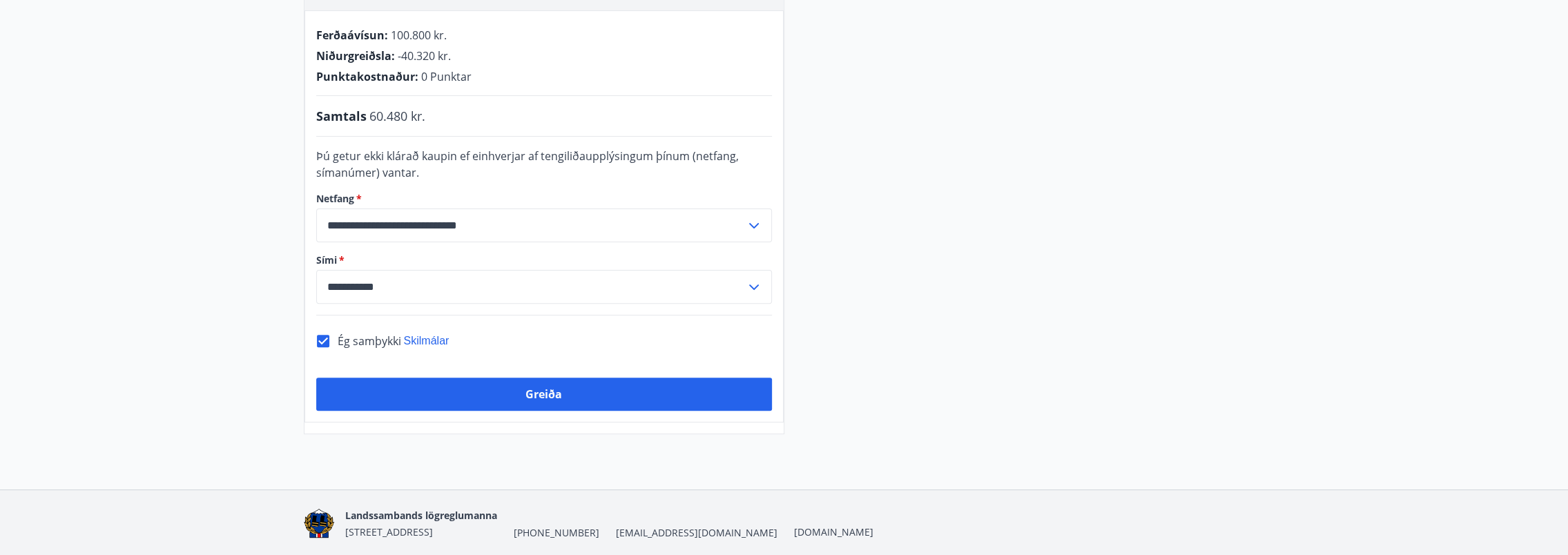
scroll to position [289, 0]
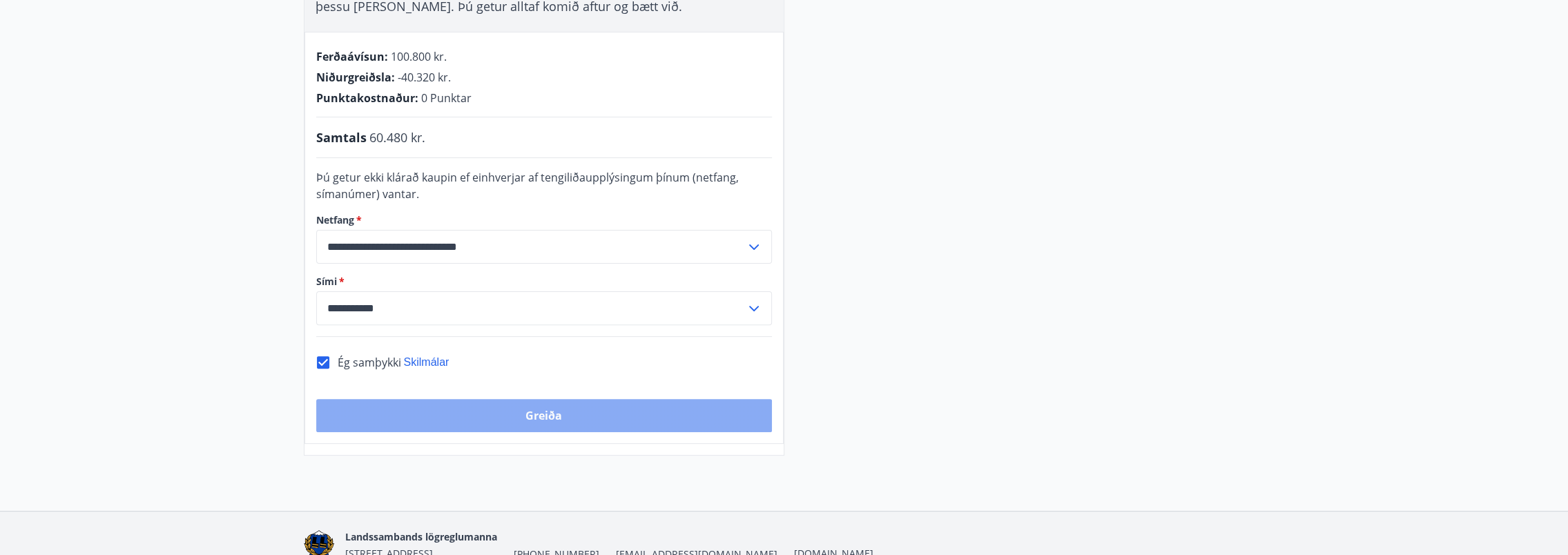
click at [626, 411] on button "Greiða" at bounding box center [544, 415] width 456 height 33
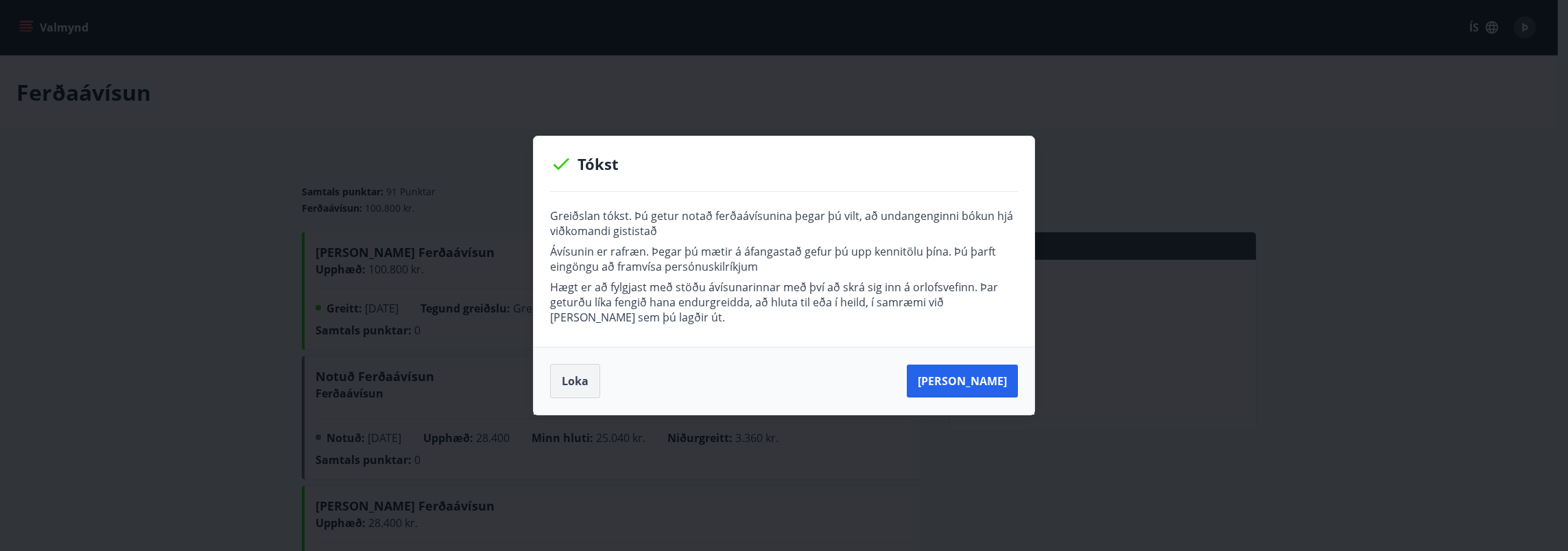
click at [566, 371] on button "Loka" at bounding box center [575, 381] width 50 height 35
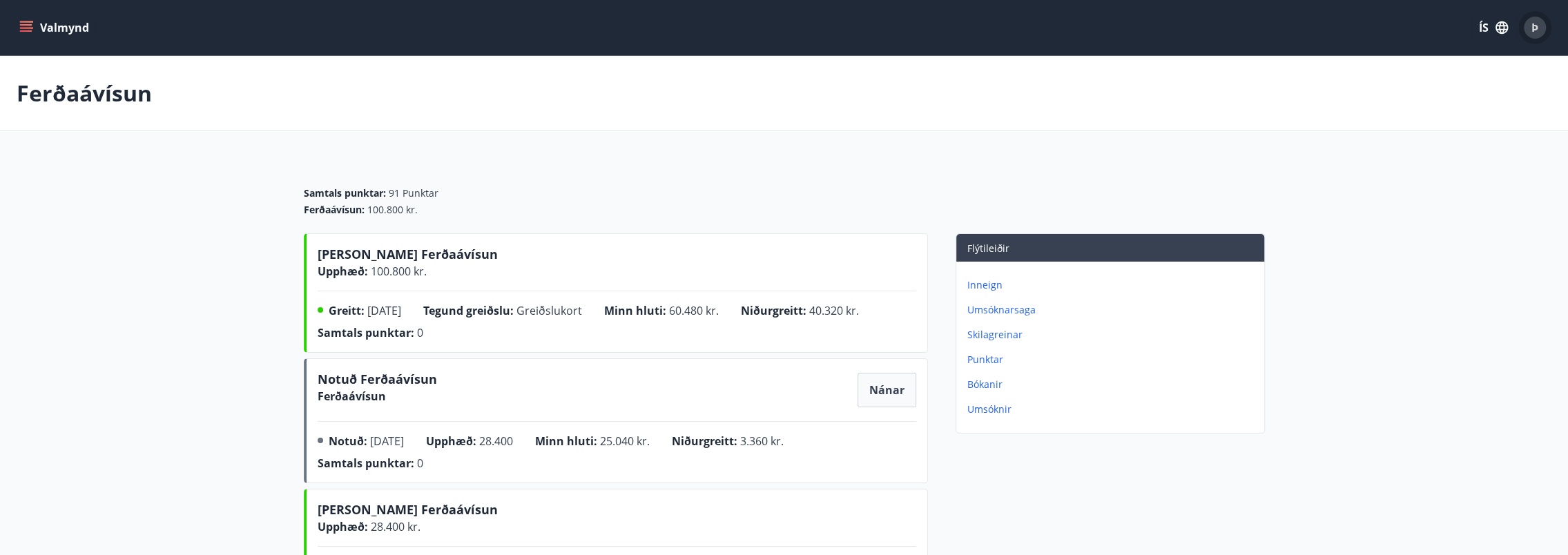
click at [1537, 36] on div "Þ" at bounding box center [1534, 27] width 22 height 22
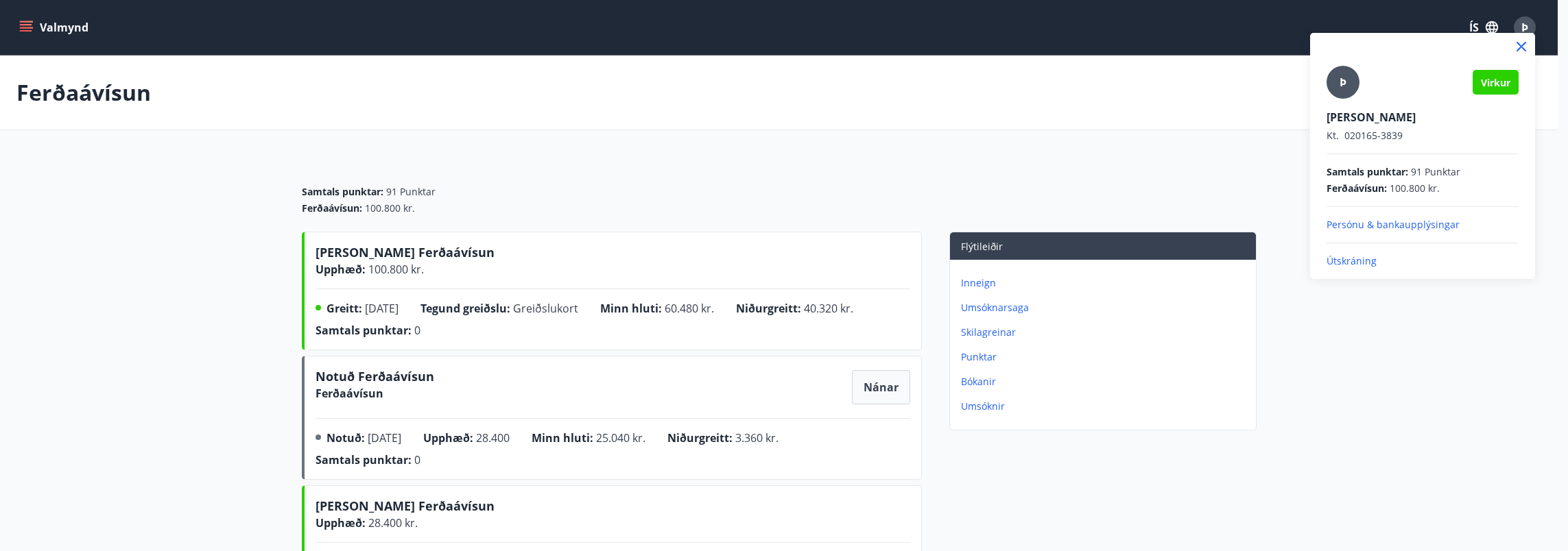
click at [1367, 262] on p "Útskráning" at bounding box center [1422, 261] width 192 height 14
